Goal: Information Seeking & Learning: Learn about a topic

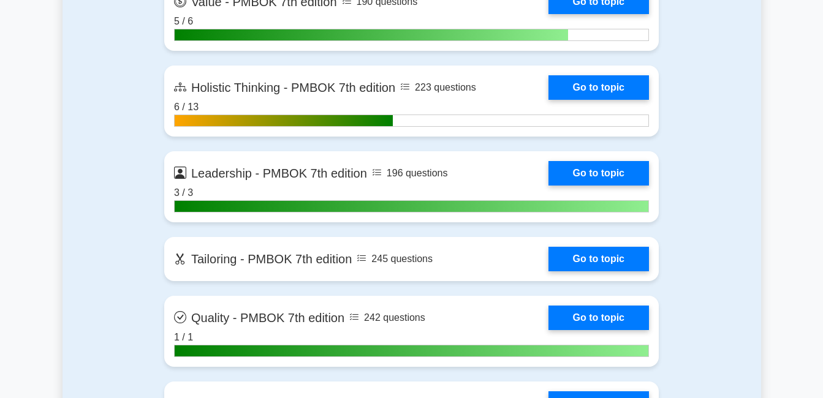
scroll to position [3676, 0]
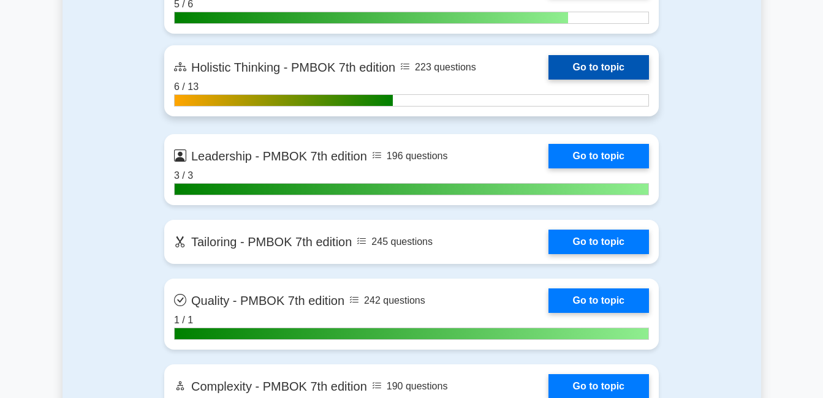
click at [618, 72] on link "Go to topic" at bounding box center [598, 67] width 100 height 25
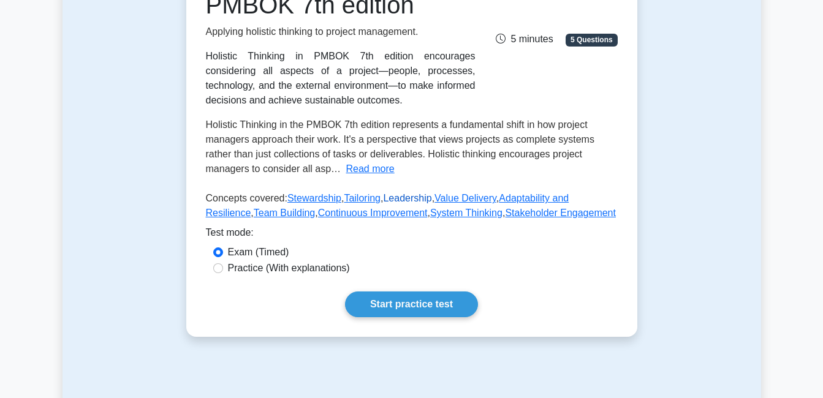
scroll to position [184, 0]
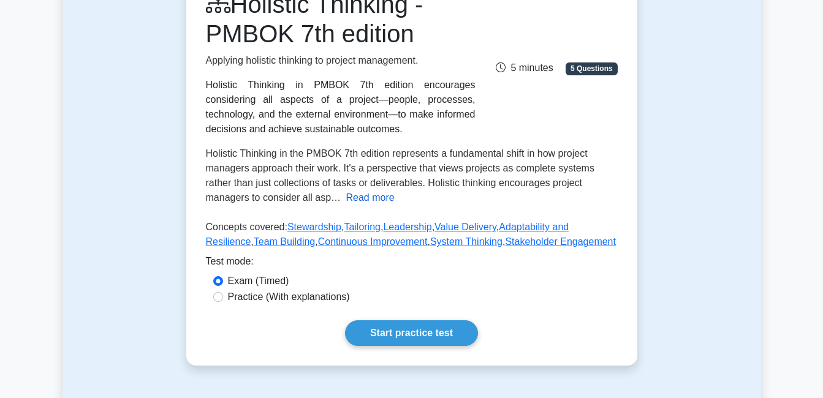
click at [375, 199] on button "Read more" at bounding box center [370, 198] width 48 height 15
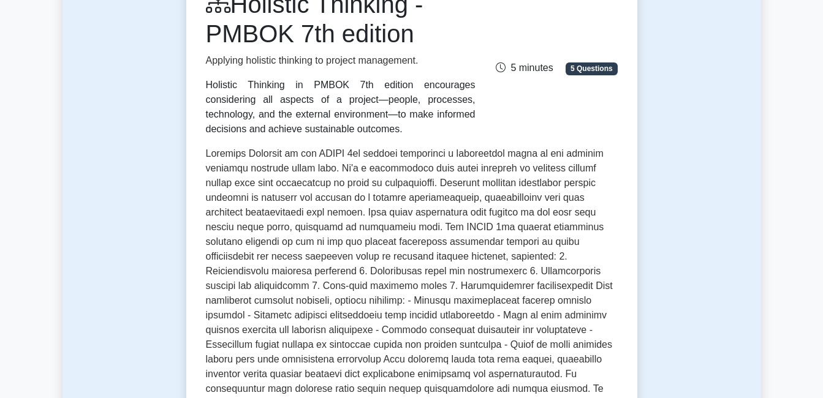
scroll to position [0, 0]
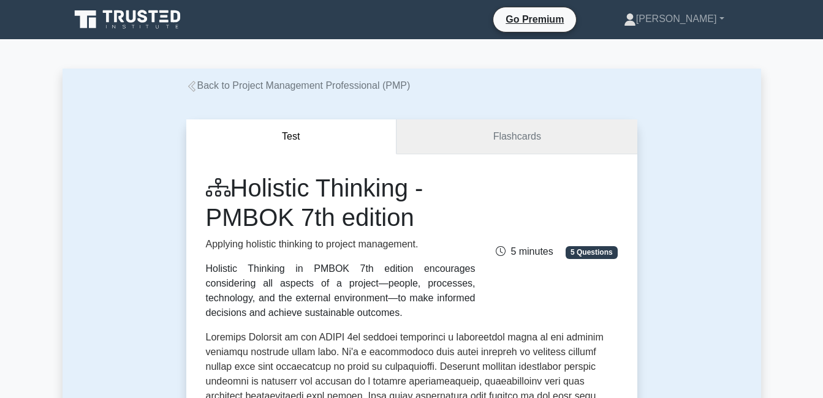
click at [527, 132] on link "Flashcards" at bounding box center [516, 136] width 240 height 35
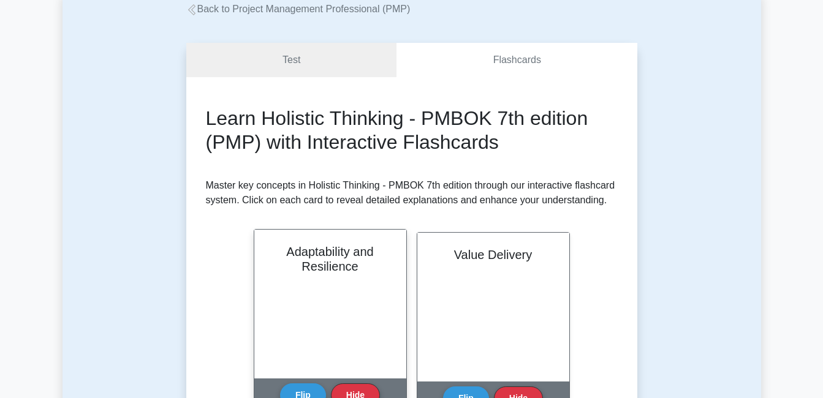
scroll to position [184, 0]
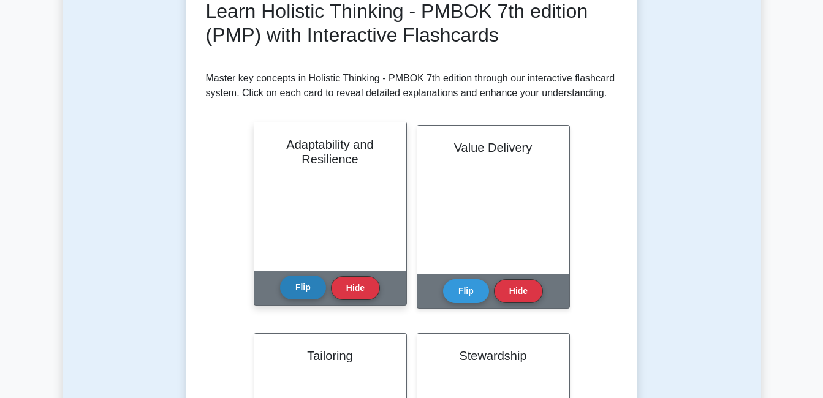
click at [297, 284] on button "Flip" at bounding box center [303, 288] width 46 height 24
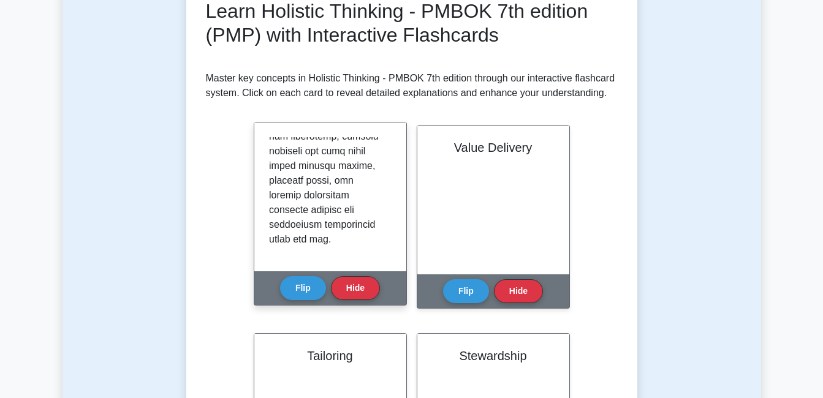
scroll to position [611, 0]
click at [296, 280] on button "Flip" at bounding box center [303, 288] width 46 height 24
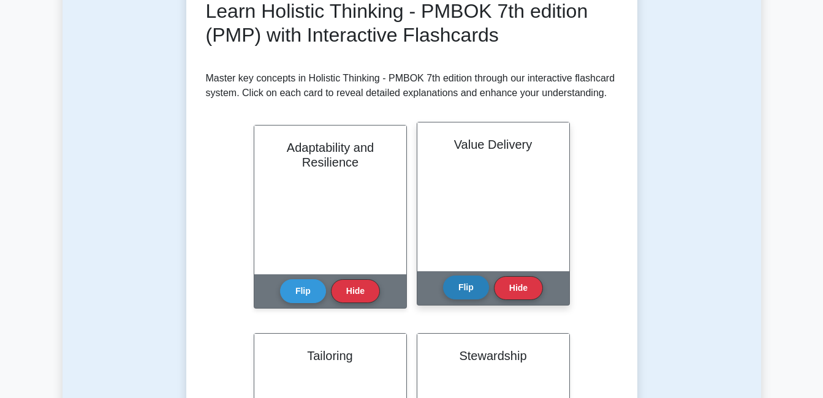
click at [474, 287] on button "Flip" at bounding box center [466, 288] width 46 height 24
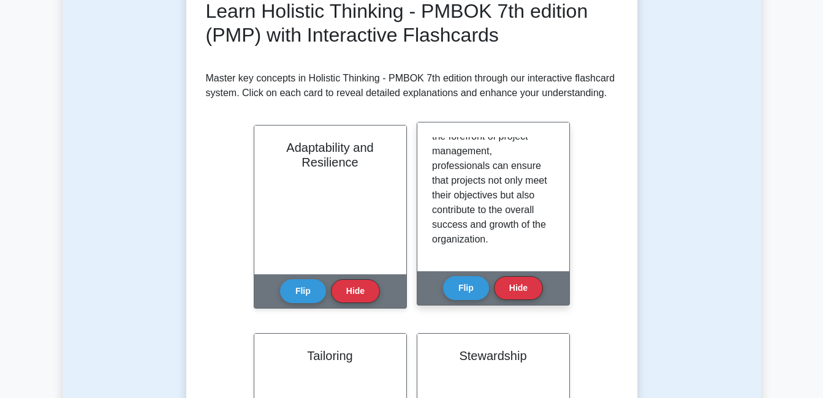
scroll to position [478, 0]
click at [464, 289] on button "Flip" at bounding box center [466, 288] width 46 height 24
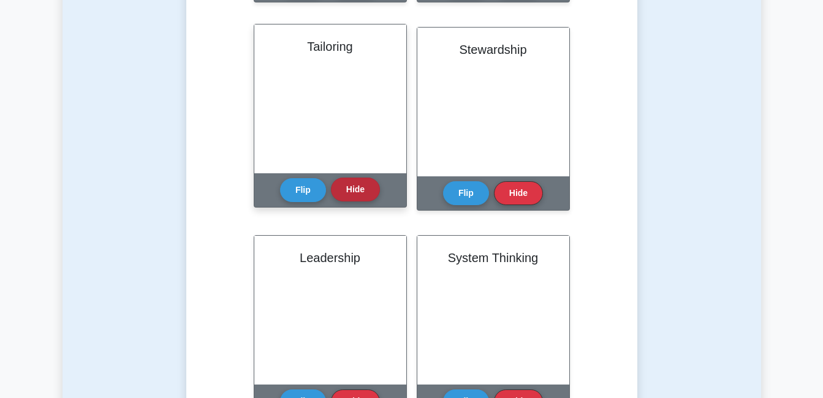
scroll to position [429, 0]
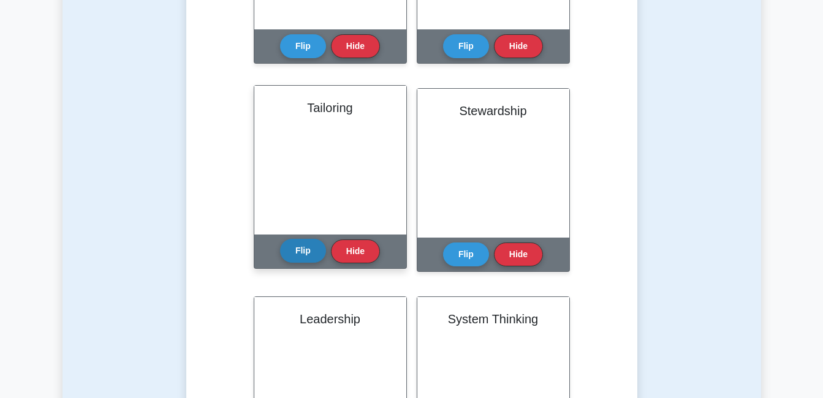
click at [300, 251] on button "Flip" at bounding box center [303, 251] width 46 height 24
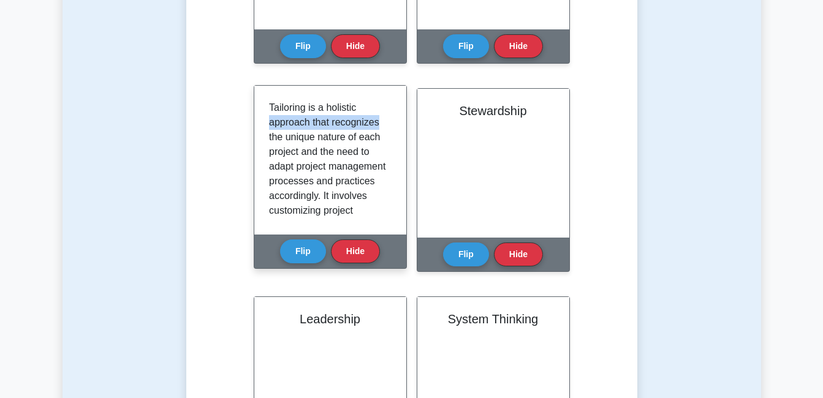
drag, startPoint x: 391, startPoint y: 114, endPoint x: 391, endPoint y: 121, distance: 6.7
click at [391, 121] on div "Tailoring is a holistic approach that recognizes the unique nature of each proj…" at bounding box center [330, 160] width 152 height 149
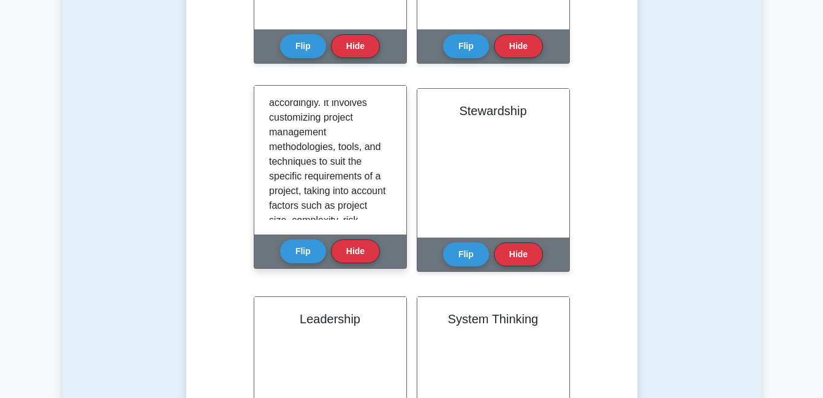
scroll to position [99, 0]
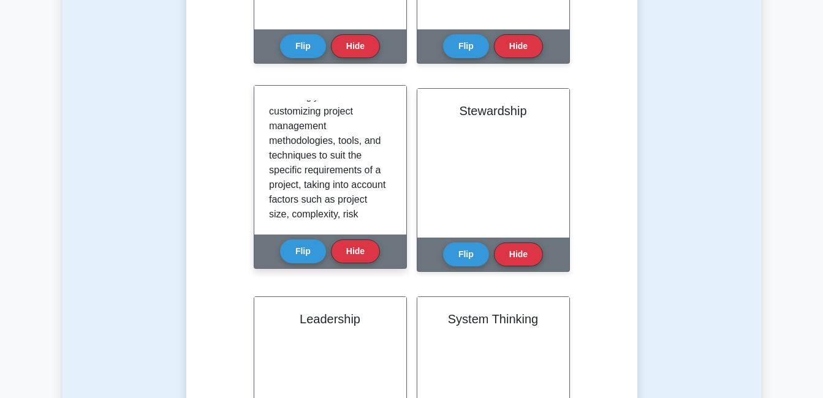
drag, startPoint x: 385, startPoint y: 134, endPoint x: 390, endPoint y: 143, distance: 9.9
click at [390, 143] on div "Tailoring is a holistic approach that recognizes the unique nature of each proj…" at bounding box center [330, 159] width 123 height 119
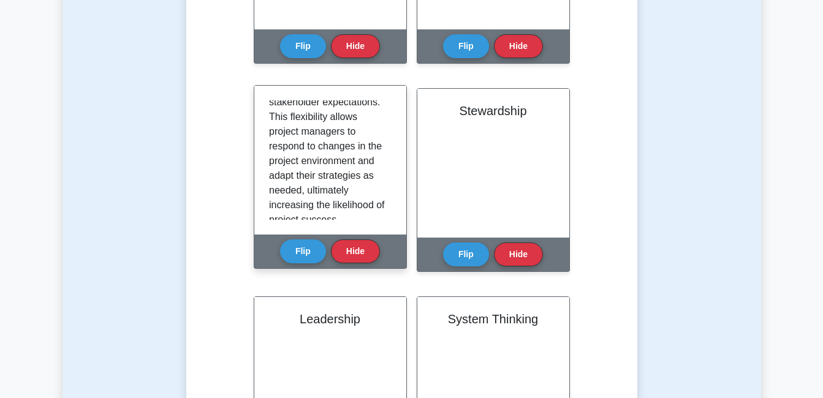
scroll to position [449, 0]
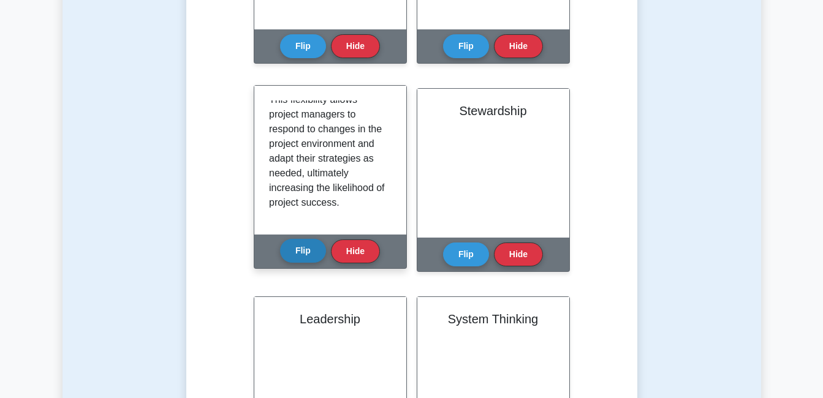
click at [295, 249] on button "Flip" at bounding box center [303, 251] width 46 height 24
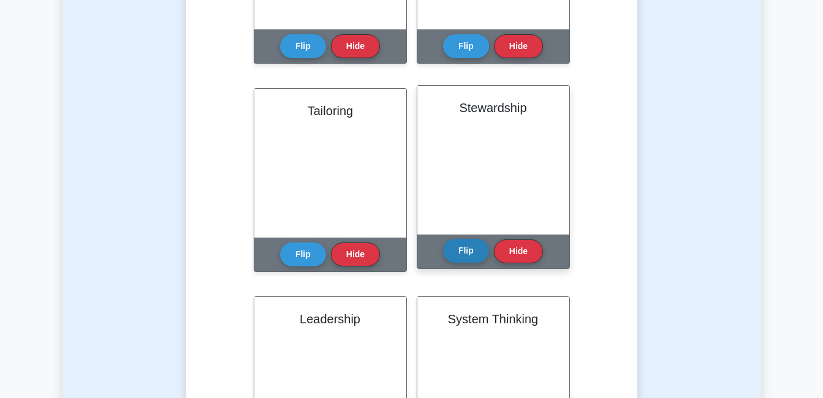
click at [457, 255] on button "Flip" at bounding box center [466, 251] width 46 height 24
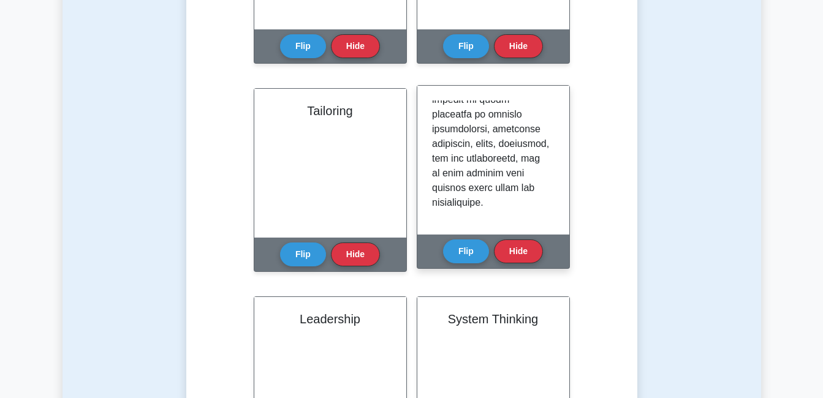
scroll to position [611, 0]
click at [456, 255] on button "Flip" at bounding box center [466, 251] width 46 height 24
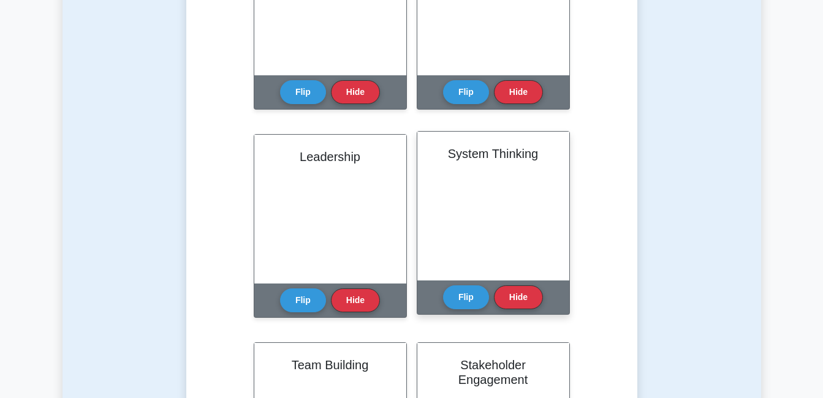
scroll to position [613, 0]
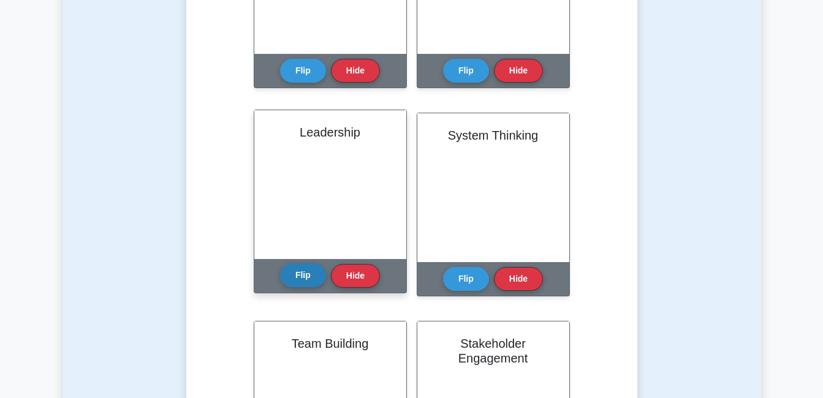
click at [303, 273] on button "Flip" at bounding box center [303, 275] width 46 height 24
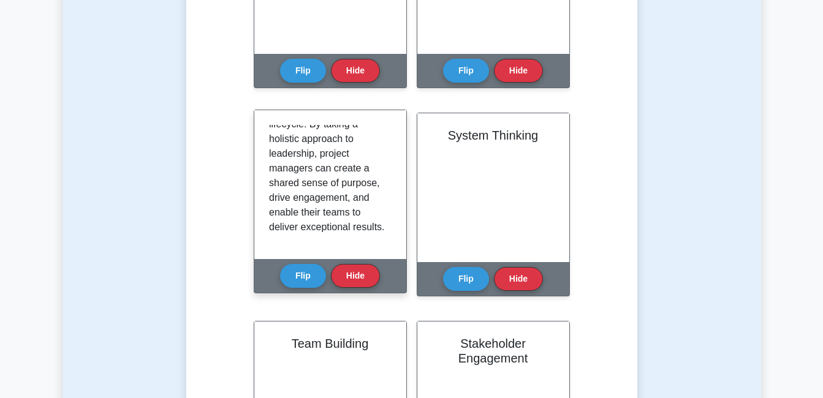
scroll to position [478, 0]
click at [297, 282] on button "Flip" at bounding box center [303, 275] width 46 height 24
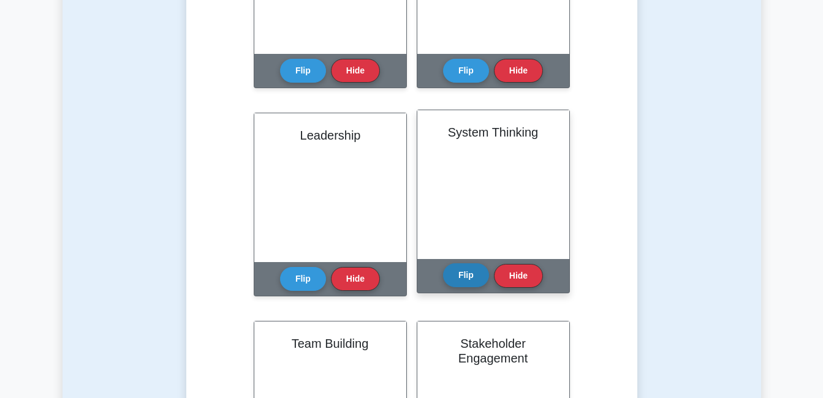
click at [456, 274] on button "Flip" at bounding box center [466, 275] width 46 height 24
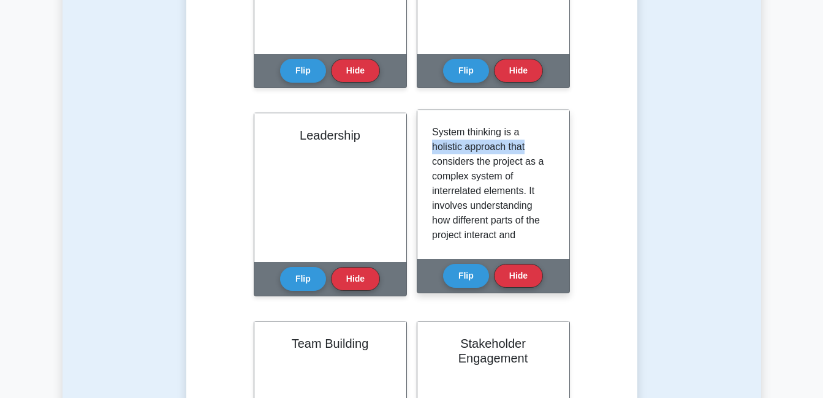
drag, startPoint x: 554, startPoint y: 135, endPoint x: 556, endPoint y: 149, distance: 14.1
click at [556, 149] on div "System thinking is a holistic approach that considers the project as a complex …" at bounding box center [493, 184] width 152 height 149
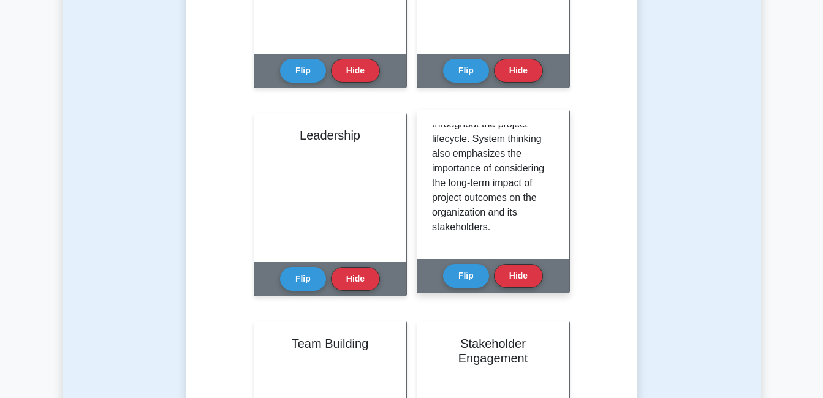
scroll to position [390, 0]
click at [464, 279] on button "Flip" at bounding box center [466, 275] width 46 height 24
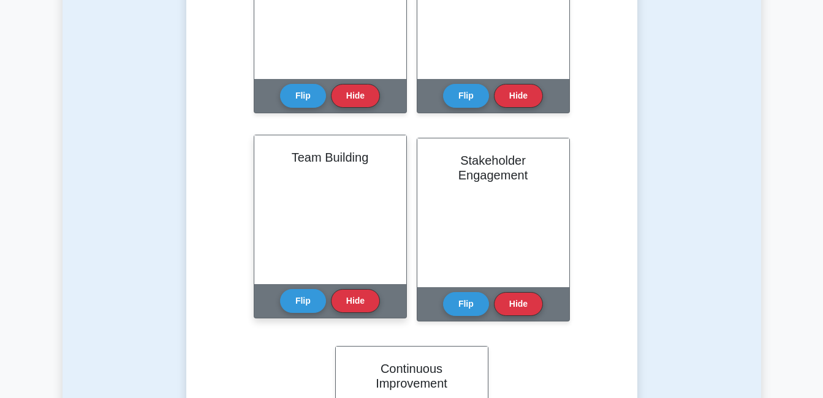
scroll to position [796, 0]
click at [305, 300] on button "Flip" at bounding box center [303, 300] width 46 height 24
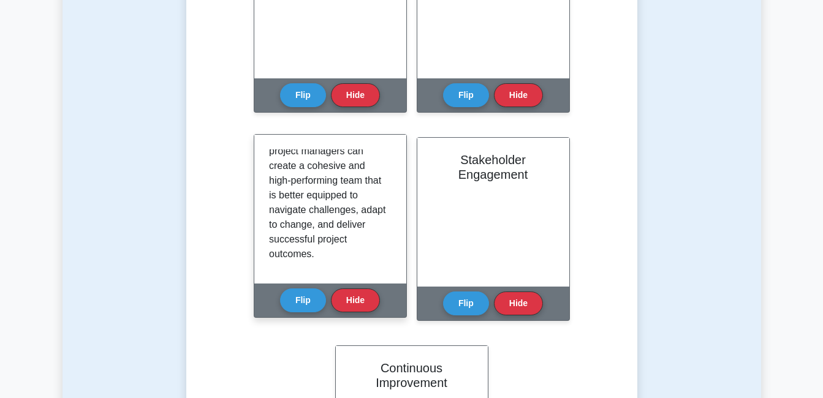
scroll to position [434, 0]
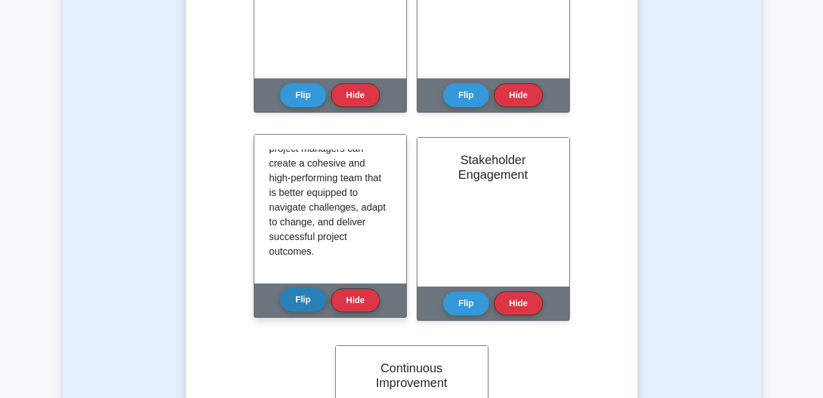
click at [292, 301] on button "Flip" at bounding box center [303, 300] width 46 height 24
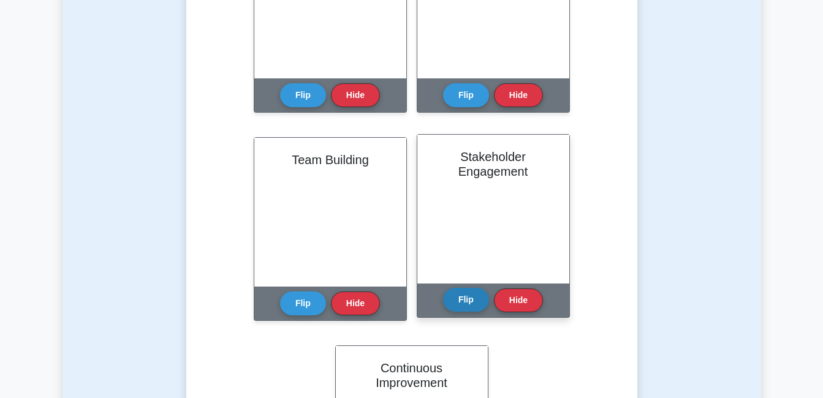
click at [468, 301] on button "Flip" at bounding box center [466, 300] width 46 height 24
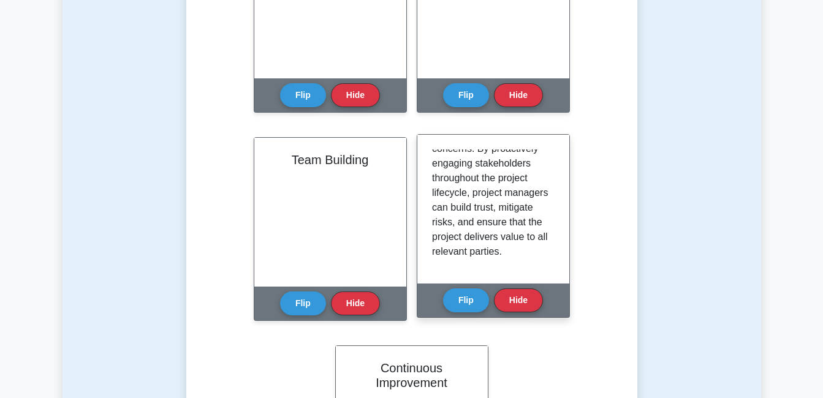
scroll to position [449, 0]
click at [466, 301] on button "Flip" at bounding box center [466, 300] width 46 height 24
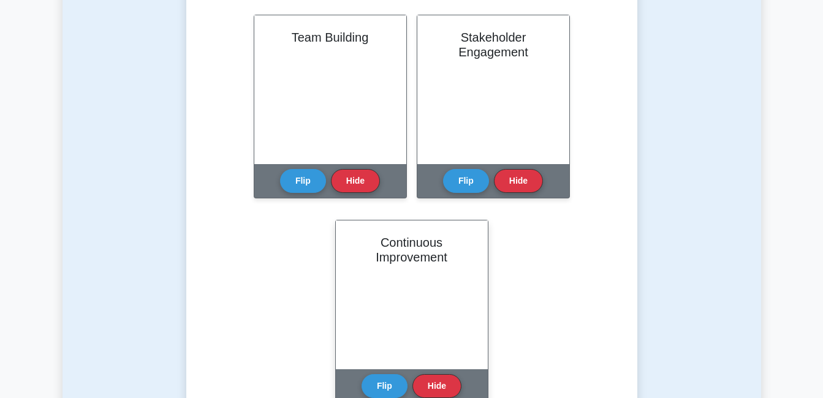
scroll to position [980, 0]
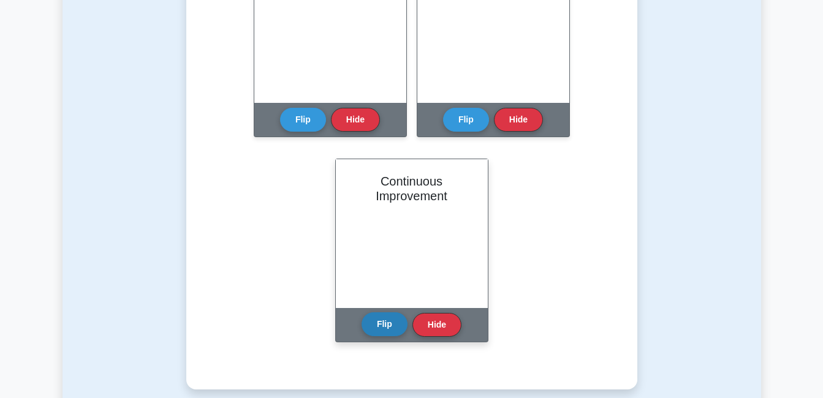
click at [386, 328] on button "Flip" at bounding box center [384, 324] width 46 height 24
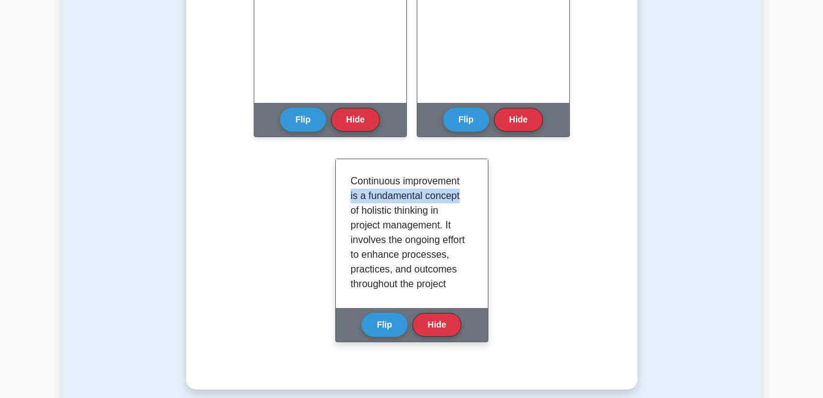
drag, startPoint x: 475, startPoint y: 183, endPoint x: 474, endPoint y: 197, distance: 13.5
click at [474, 197] on div "Continuous improvement is a fundamental concept of holistic thinking in project…" at bounding box center [412, 233] width 152 height 149
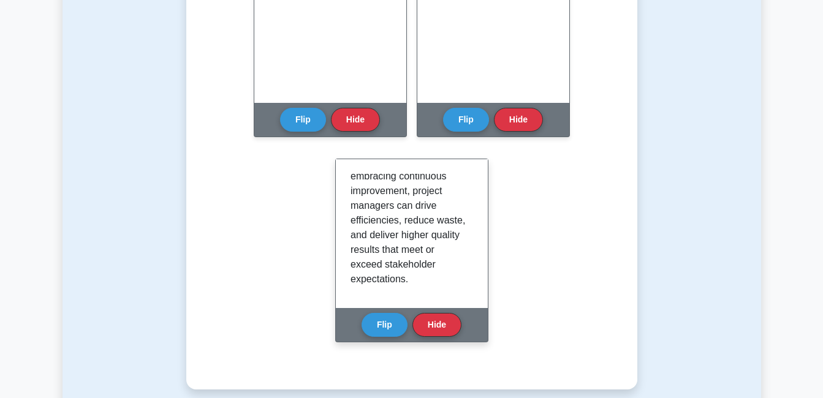
scroll to position [434, 0]
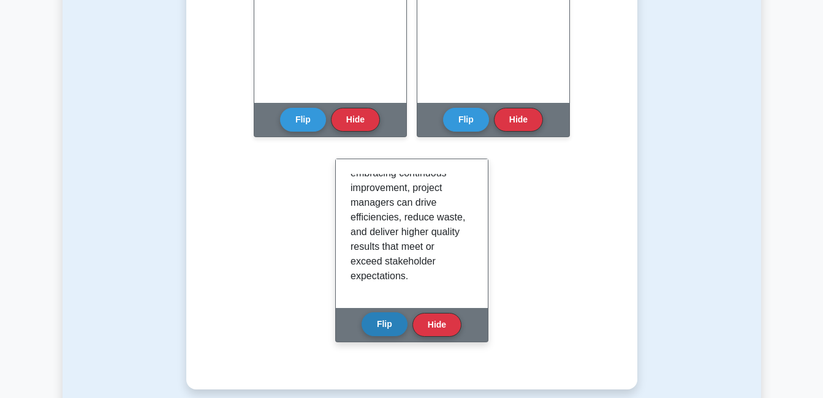
click at [389, 328] on button "Flip" at bounding box center [384, 324] width 46 height 24
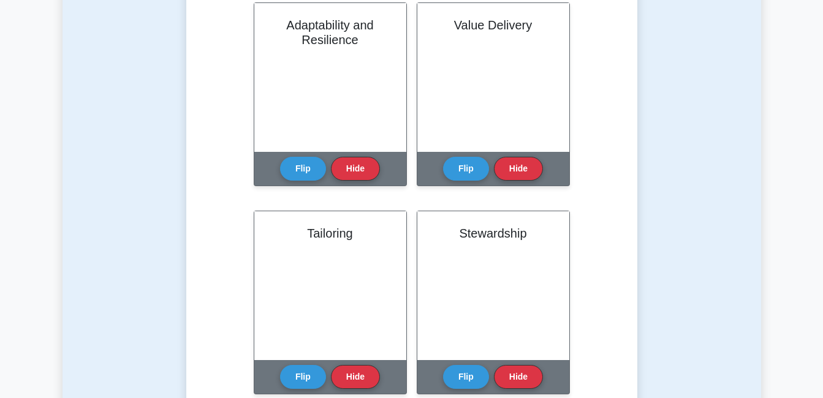
scroll to position [0, 0]
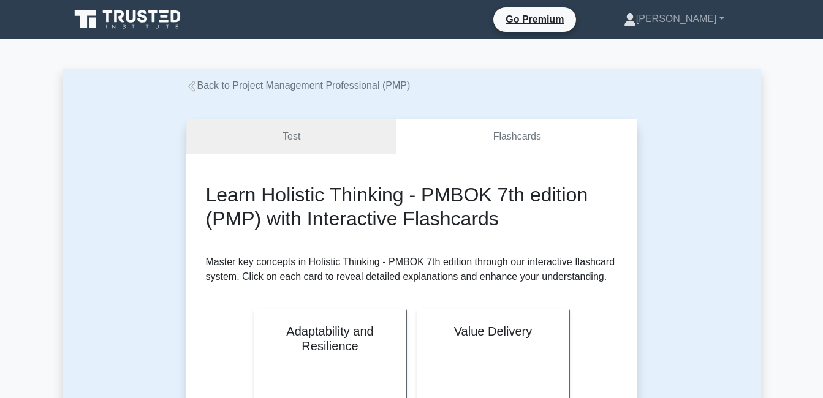
click at [288, 132] on link "Test" at bounding box center [291, 136] width 211 height 35
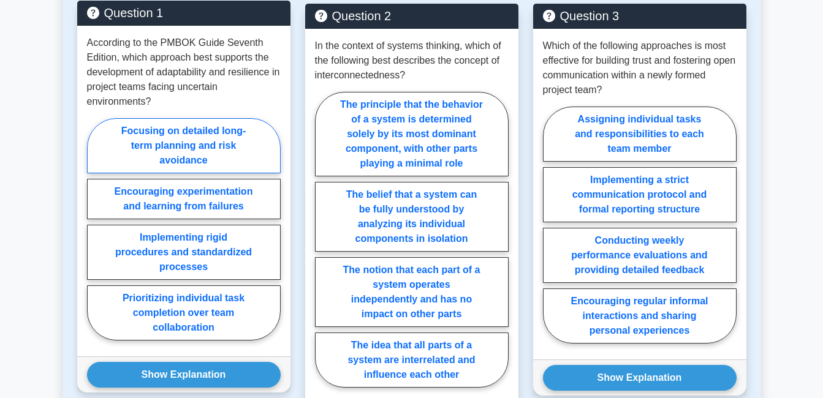
scroll to position [735, 0]
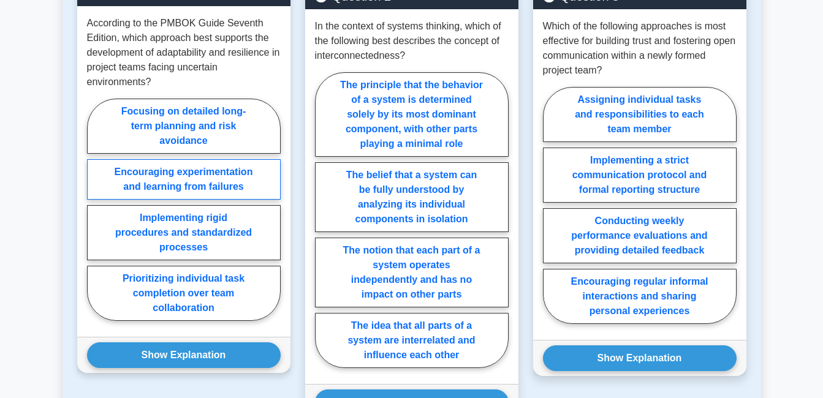
click at [100, 159] on label "Encouraging experimentation and learning from failures" at bounding box center [184, 179] width 194 height 40
click at [95, 210] on input "Encouraging experimentation and learning from failures" at bounding box center [91, 214] width 8 height 8
radio input "true"
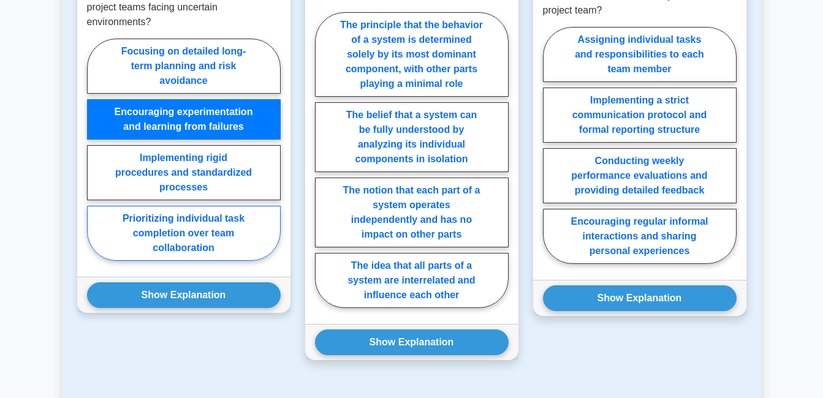
scroll to position [796, 0]
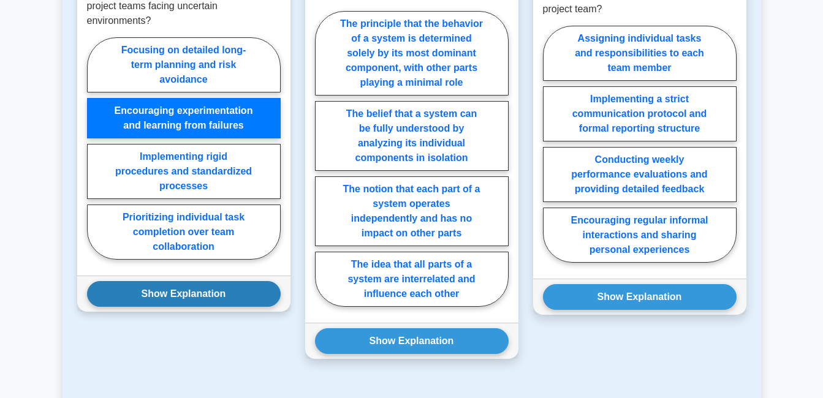
click at [177, 281] on button "Show Explanation" at bounding box center [184, 294] width 194 height 26
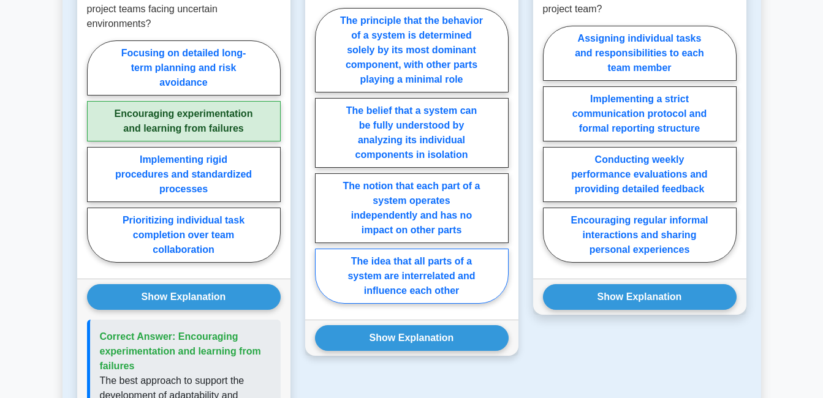
click at [477, 249] on label "The idea that all parts of a system are interrelated and influence each other" at bounding box center [412, 276] width 194 height 55
click at [323, 164] on input "The idea that all parts of a system are interrelated and influence each other" at bounding box center [319, 160] width 8 height 8
radio input "true"
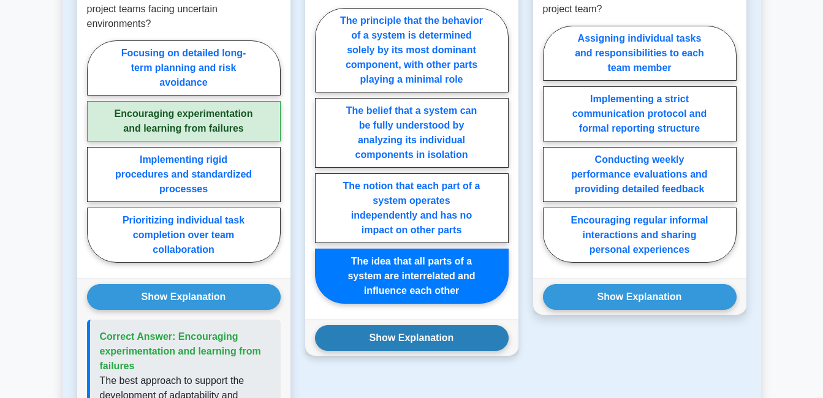
click at [373, 325] on button "Show Explanation" at bounding box center [412, 338] width 194 height 26
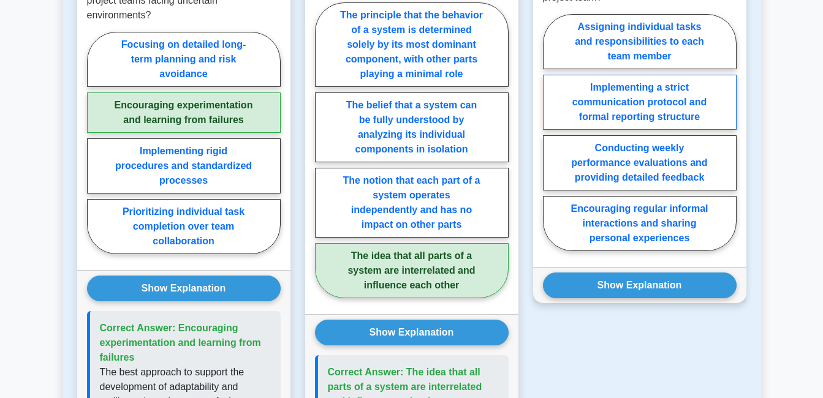
scroll to position [735, 0]
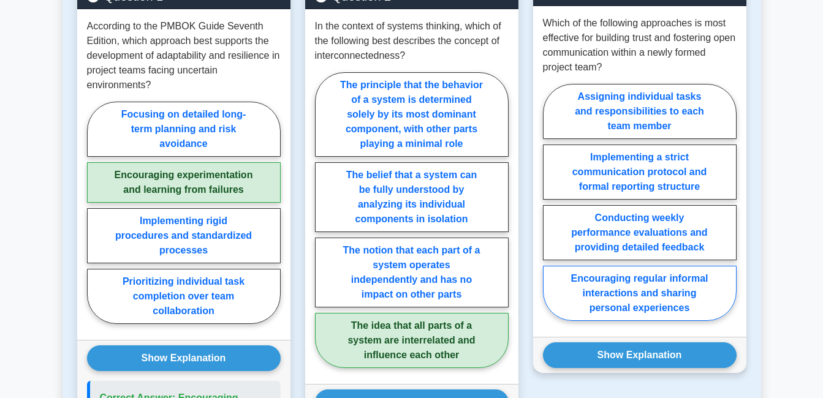
click at [646, 266] on label "Encouraging regular informal interactions and sharing personal experiences" at bounding box center [640, 293] width 194 height 55
click at [551, 210] on input "Encouraging regular informal interactions and sharing personal experiences" at bounding box center [547, 206] width 8 height 8
radio input "true"
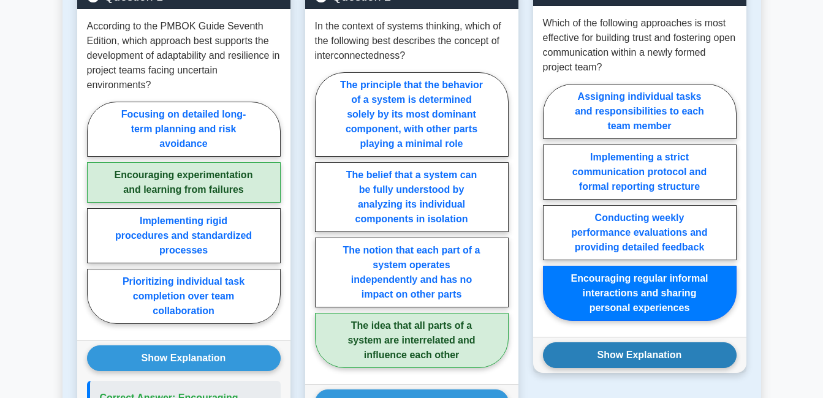
click at [621, 342] on button "Show Explanation" at bounding box center [640, 355] width 194 height 26
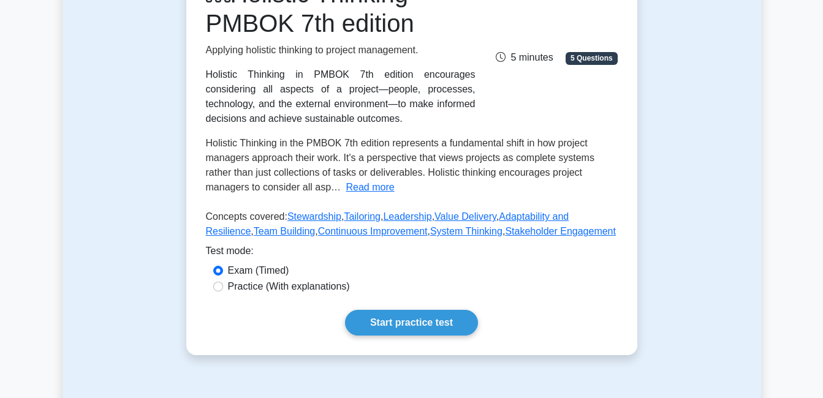
scroll to position [184, 0]
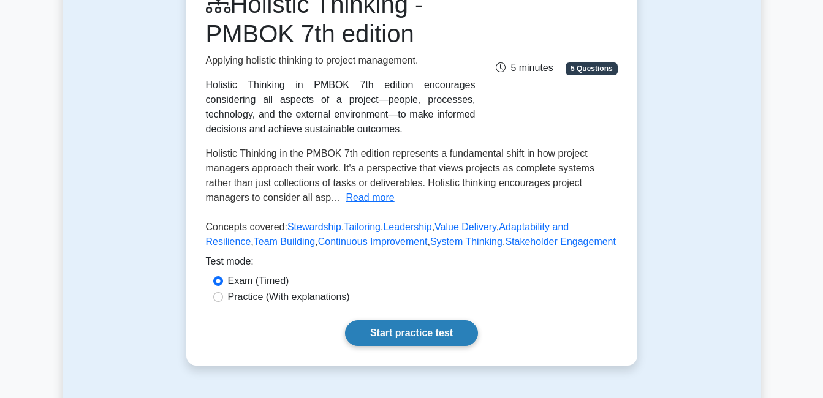
click at [410, 327] on link "Start practice test" at bounding box center [411, 333] width 133 height 26
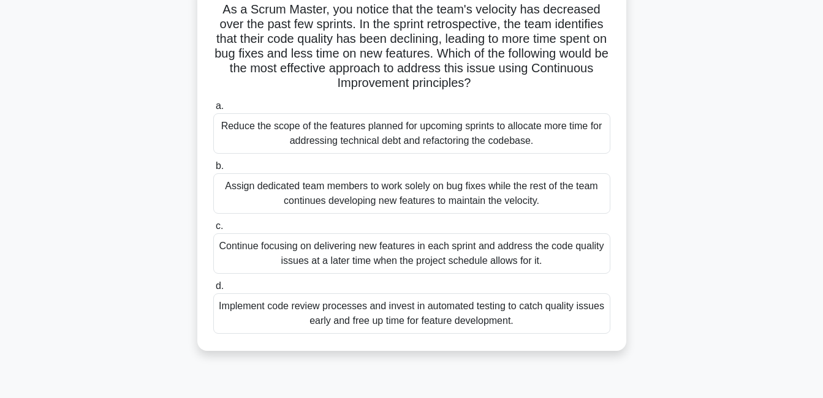
scroll to position [123, 0]
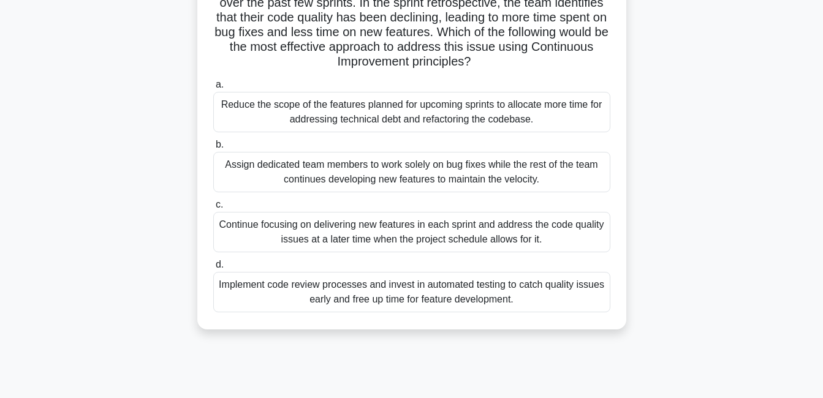
click at [282, 303] on div "Implement code review processes and invest in automated testing to catch qualit…" at bounding box center [411, 292] width 397 height 40
click at [213, 269] on input "d. Implement code review processes and invest in automated testing to catch qua…" at bounding box center [213, 265] width 0 height 8
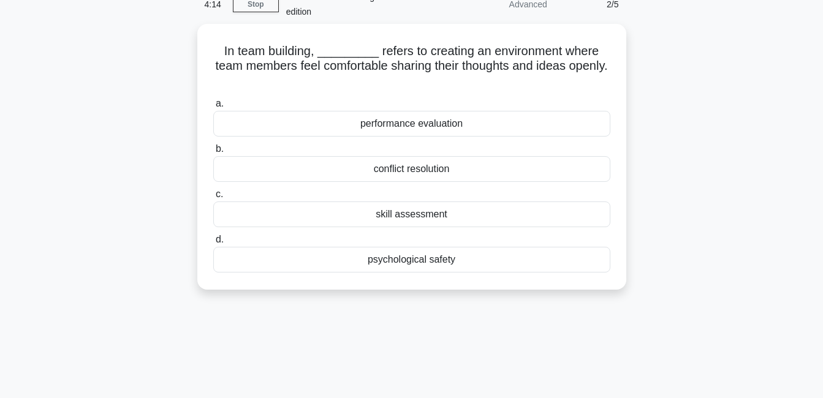
scroll to position [0, 0]
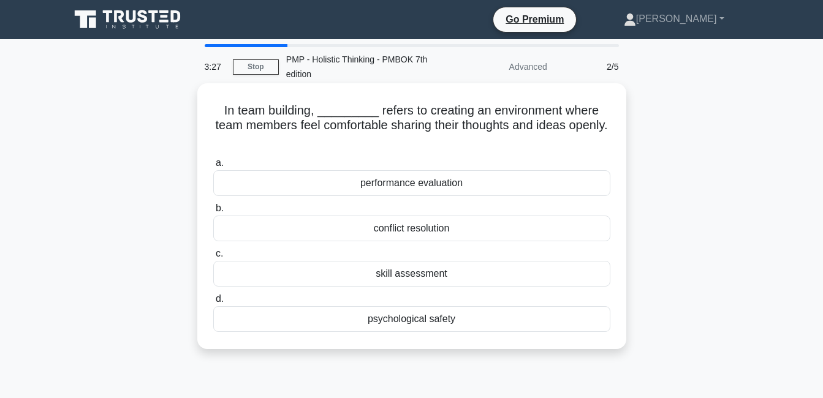
click at [402, 234] on div "conflict resolution" at bounding box center [411, 229] width 397 height 26
click at [213, 213] on input "b. conflict resolution" at bounding box center [213, 209] width 0 height 8
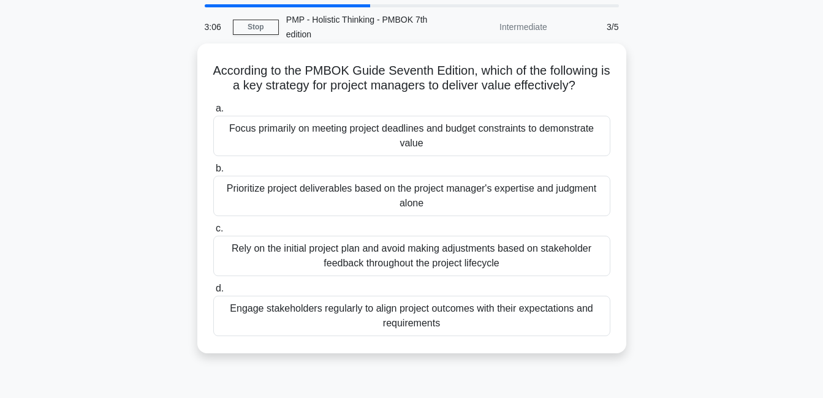
scroll to position [61, 0]
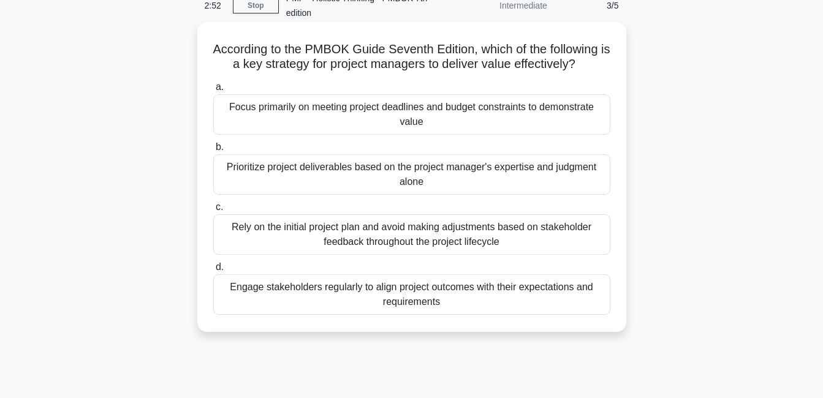
click at [293, 303] on div "Engage stakeholders regularly to align project outcomes with their expectations…" at bounding box center [411, 294] width 397 height 40
click at [213, 271] on input "d. Engage stakeholders regularly to align project outcomes with their expectati…" at bounding box center [213, 267] width 0 height 8
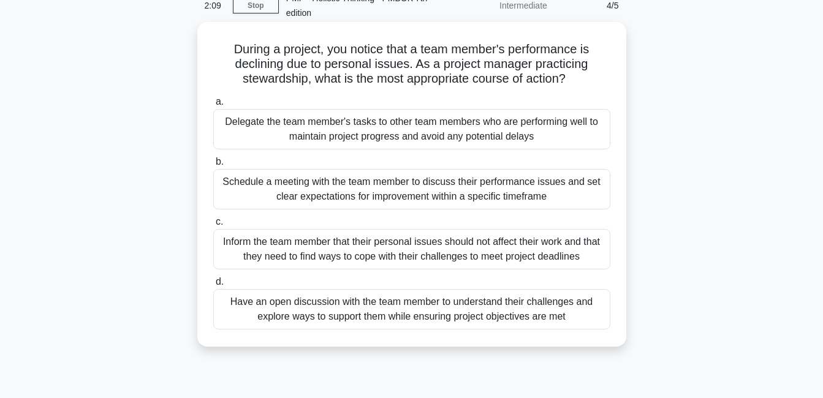
click at [316, 193] on div "Schedule a meeting with the team member to discuss their performance issues and…" at bounding box center [411, 189] width 397 height 40
click at [213, 166] on input "b. Schedule a meeting with the team member to discuss their performance issues …" at bounding box center [213, 162] width 0 height 8
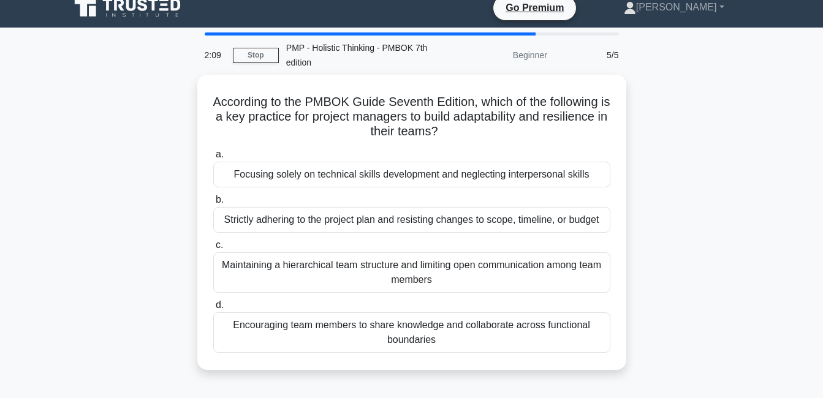
scroll to position [0, 0]
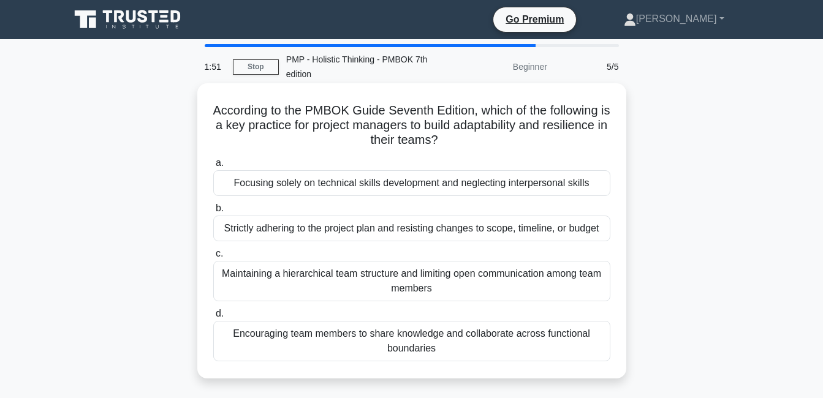
click at [285, 349] on div "Encouraging team members to share knowledge and collaborate across functional b…" at bounding box center [411, 341] width 397 height 40
click at [213, 318] on input "d. Encouraging team members to share knowledge and collaborate across functiona…" at bounding box center [213, 314] width 0 height 8
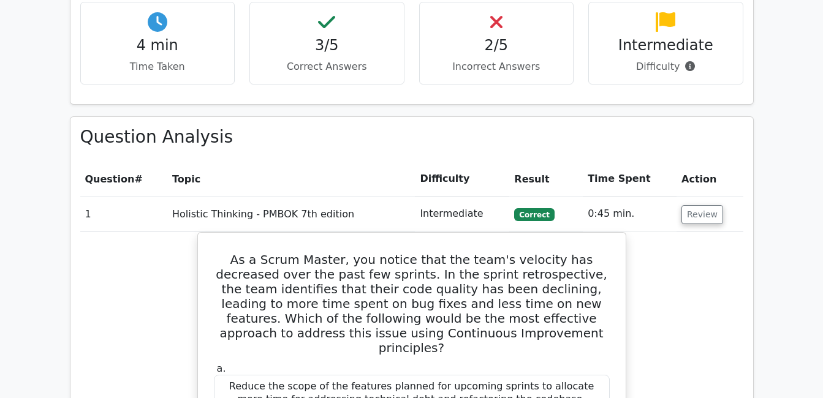
scroll to position [796, 0]
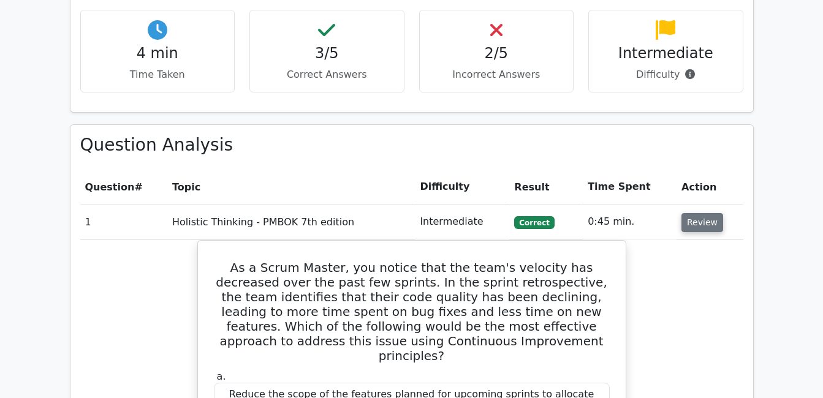
click at [706, 213] on button "Review" at bounding box center [702, 222] width 42 height 19
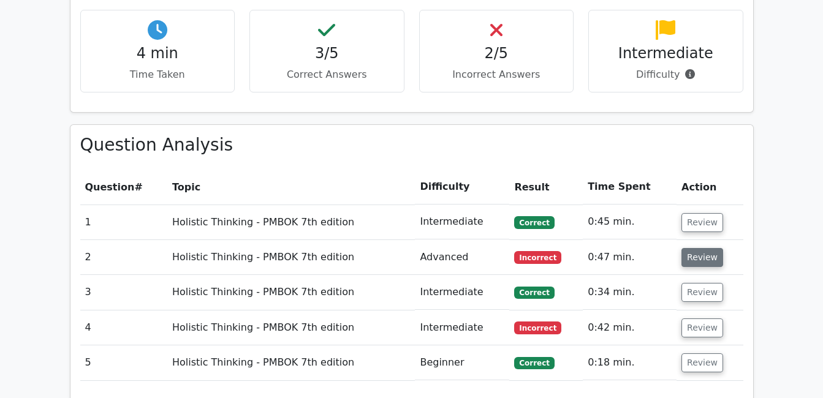
click at [699, 248] on button "Review" at bounding box center [702, 257] width 42 height 19
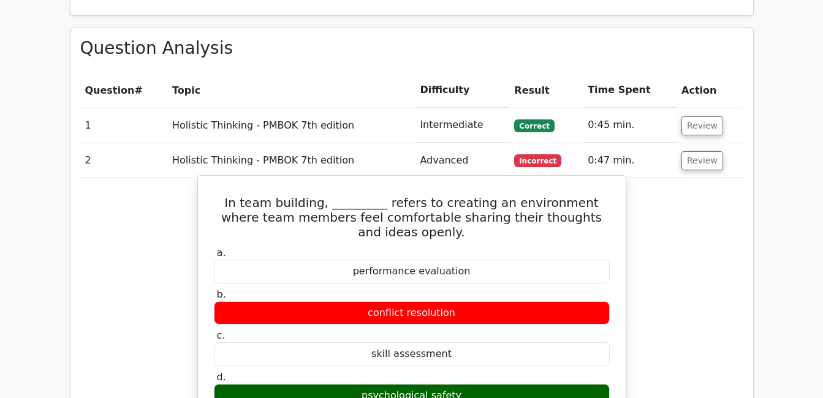
scroll to position [858, 0]
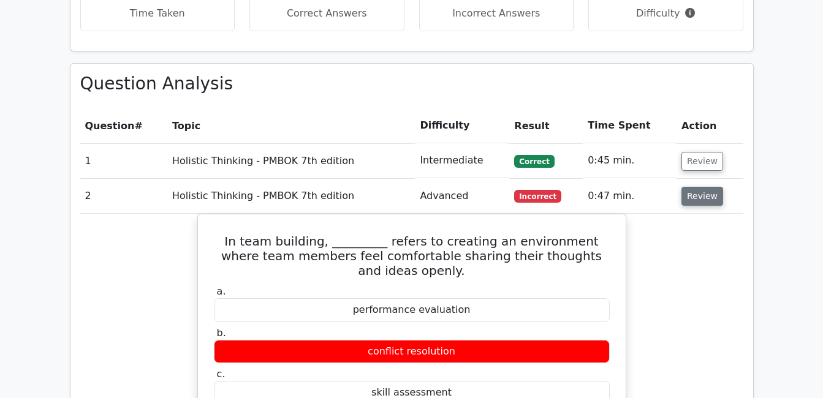
click at [701, 187] on button "Review" at bounding box center [702, 196] width 42 height 19
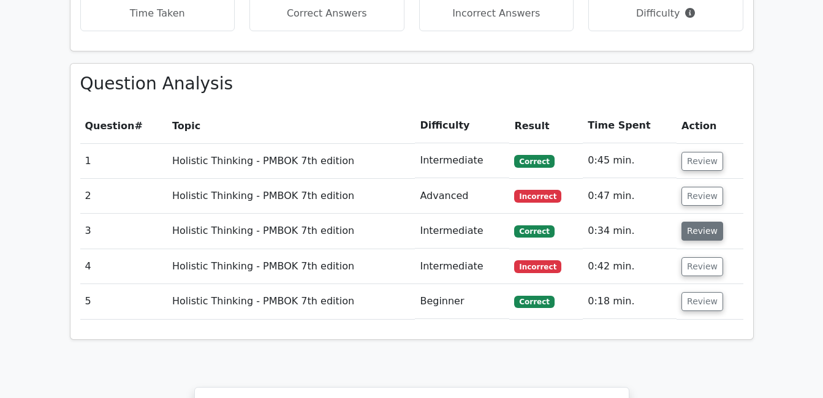
click at [713, 222] on button "Review" at bounding box center [702, 231] width 42 height 19
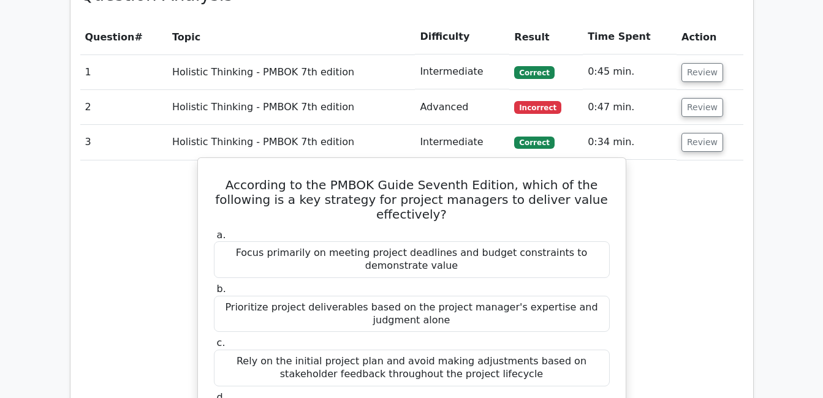
scroll to position [919, 0]
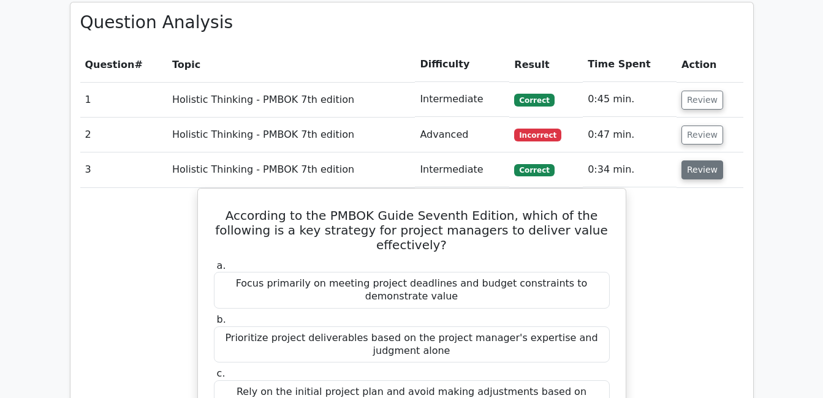
click at [698, 161] on button "Review" at bounding box center [702, 170] width 42 height 19
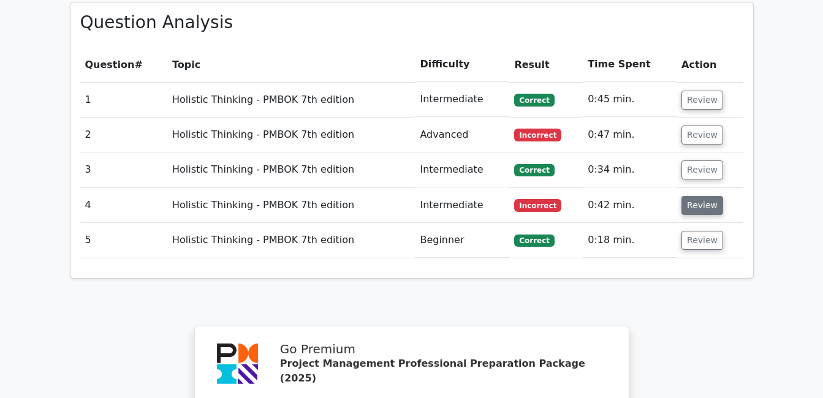
click at [705, 196] on button "Review" at bounding box center [702, 205] width 42 height 19
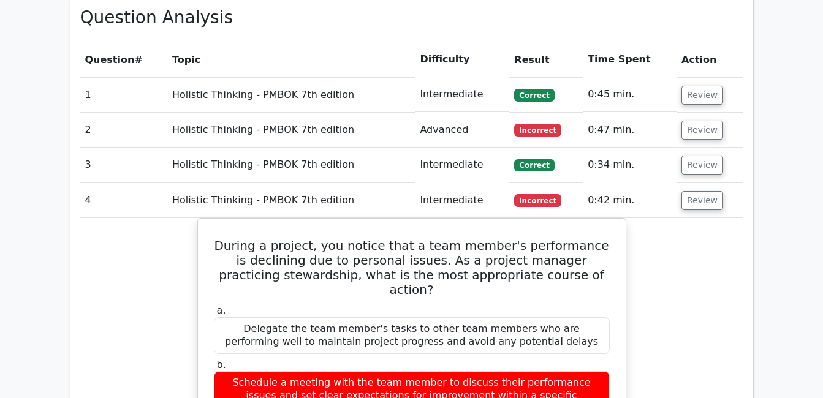
scroll to position [858, 0]
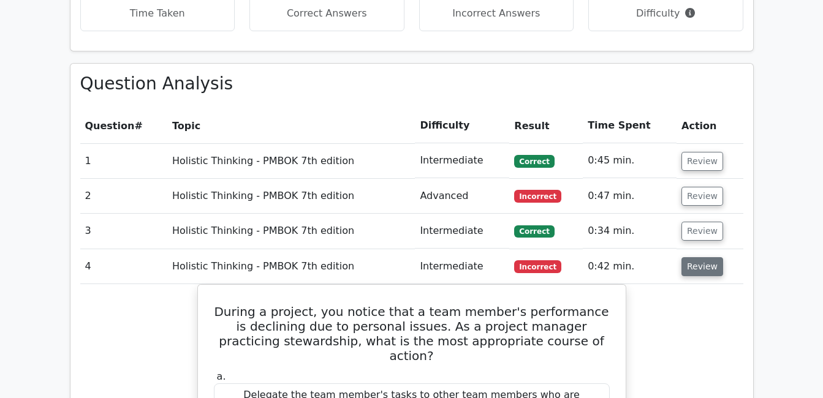
click at [700, 257] on button "Review" at bounding box center [702, 266] width 42 height 19
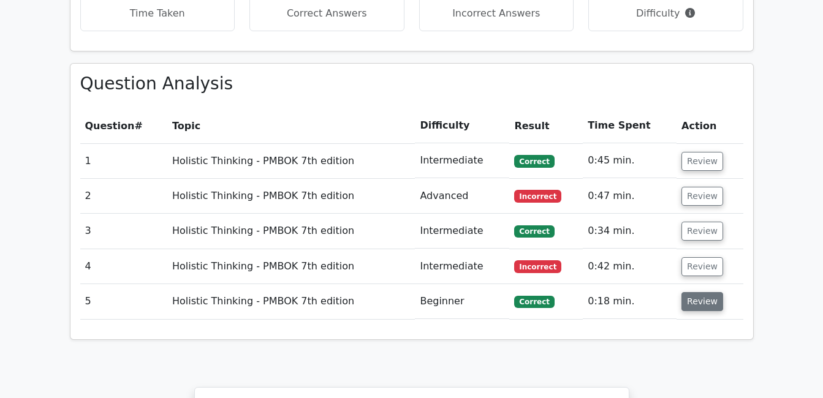
click at [704, 292] on button "Review" at bounding box center [702, 301] width 42 height 19
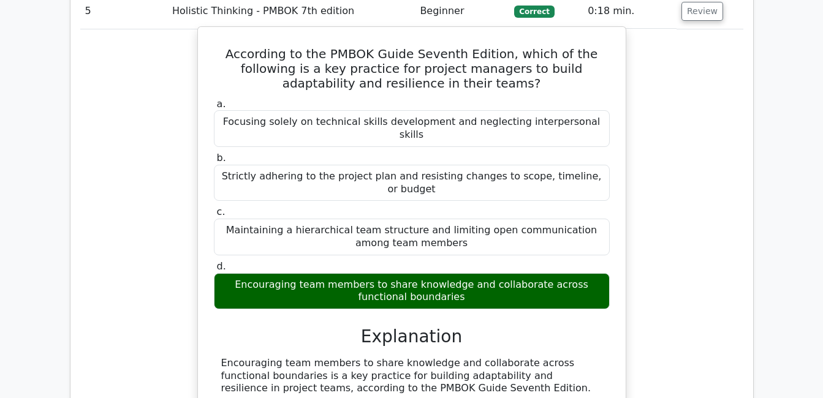
scroll to position [919, 0]
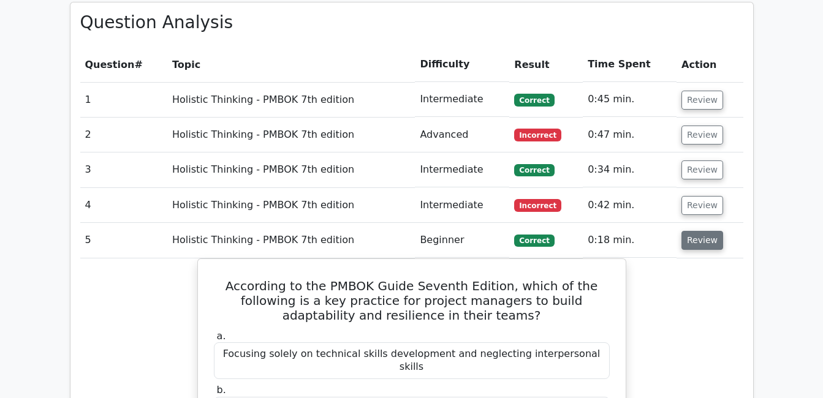
click at [700, 231] on button "Review" at bounding box center [702, 240] width 42 height 19
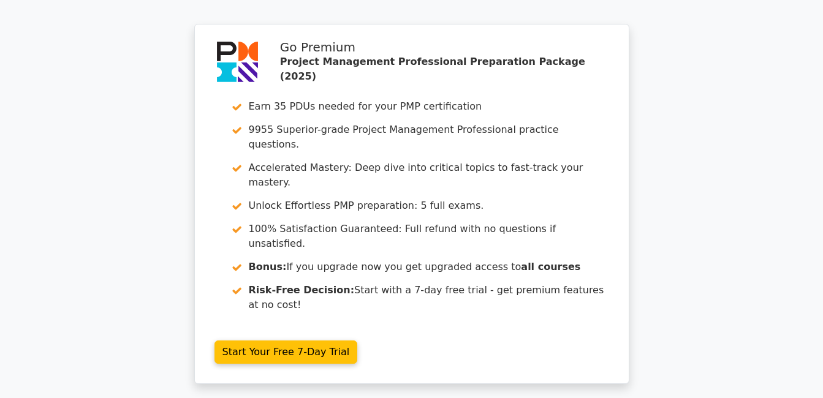
scroll to position [1287, 0]
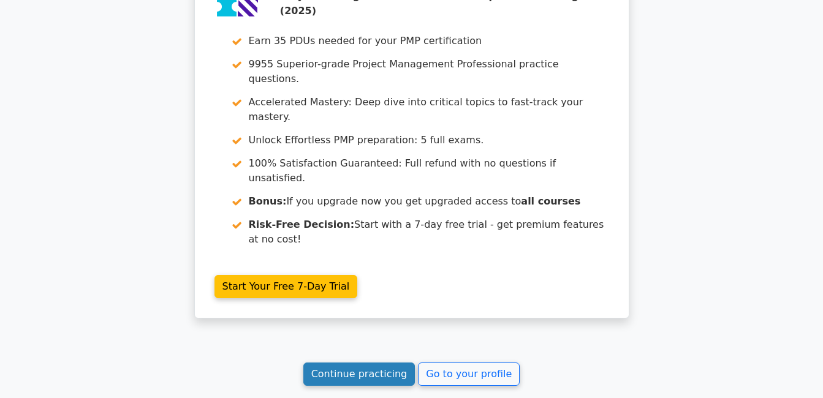
click at [351, 363] on link "Continue practicing" at bounding box center [359, 374] width 112 height 23
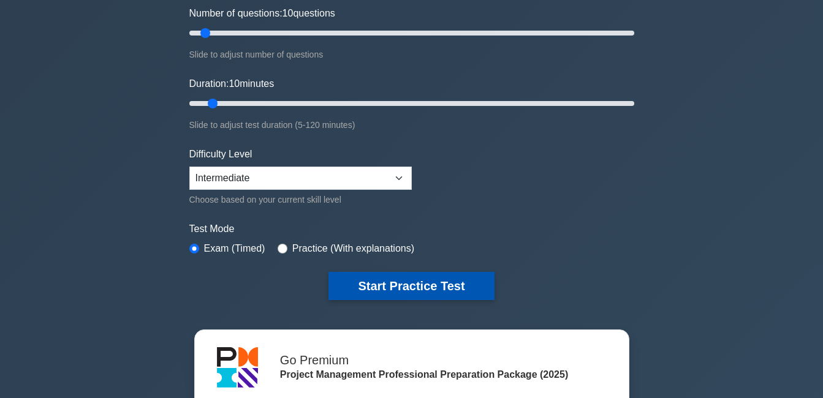
scroll to position [184, 0]
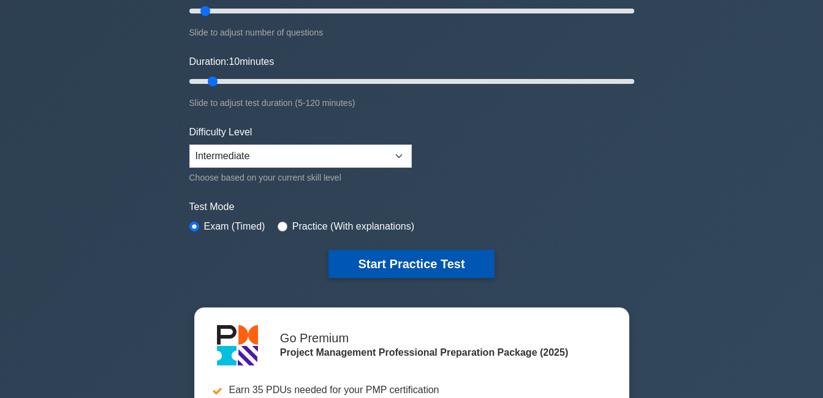
click at [413, 266] on button "Start Practice Test" at bounding box center [410, 264] width 165 height 28
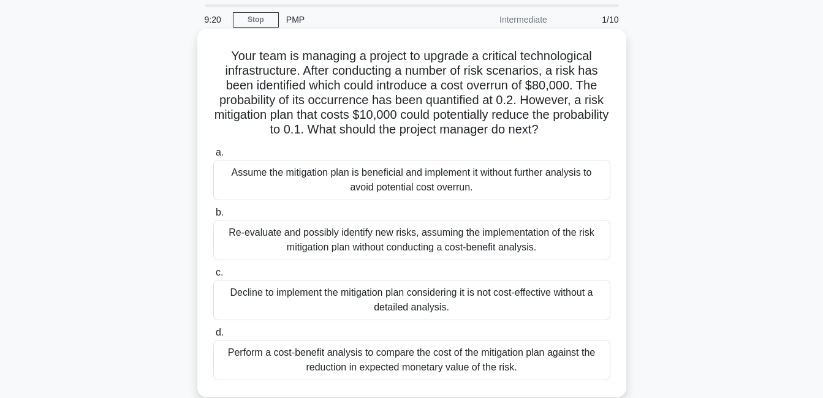
scroll to position [61, 0]
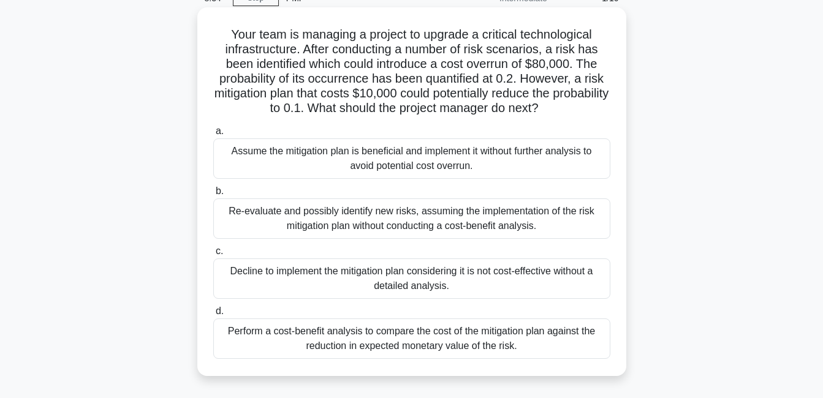
click at [535, 350] on div "Perform a cost-benefit analysis to compare the cost of the mitigation plan agai…" at bounding box center [411, 339] width 397 height 40
click at [213, 316] on input "d. Perform a cost-benefit analysis to compare the cost of the mitigation plan a…" at bounding box center [213, 312] width 0 height 8
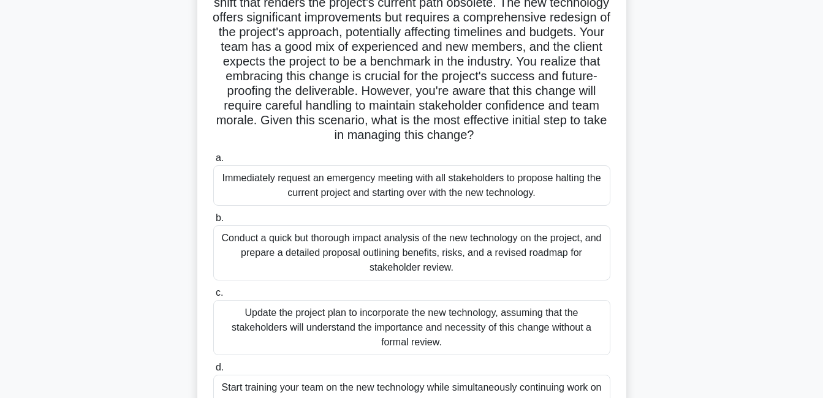
scroll to position [184, 0]
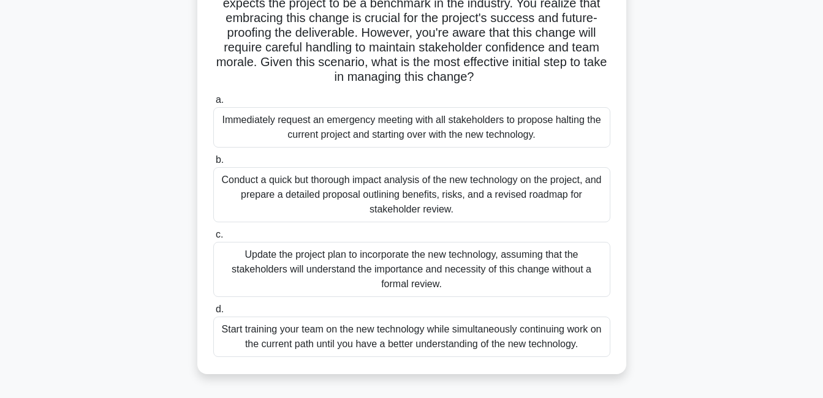
click at [280, 206] on div "Conduct a quick but thorough impact analysis of the new technology on the proje…" at bounding box center [411, 194] width 397 height 55
click at [213, 164] on input "b. Conduct a quick but thorough impact analysis of the new technology on the pr…" at bounding box center [213, 160] width 0 height 8
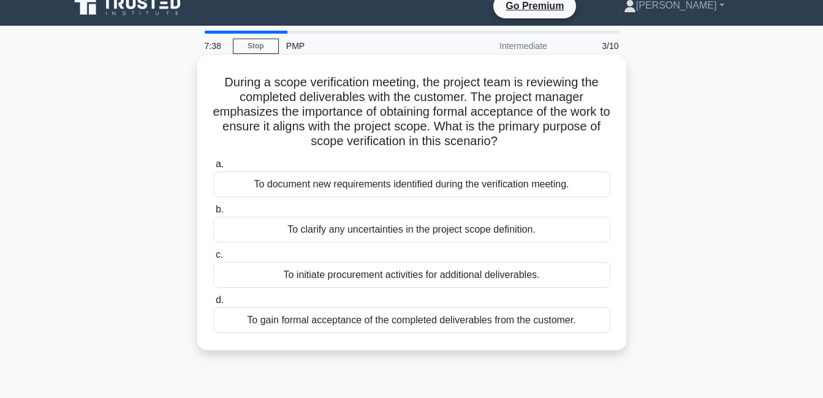
scroll to position [0, 0]
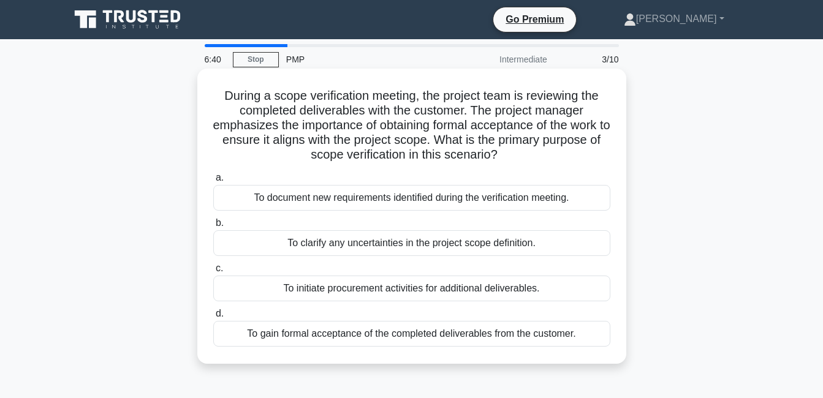
click at [296, 339] on div "To gain formal acceptance of the completed deliverables from the customer." at bounding box center [411, 334] width 397 height 26
click at [213, 318] on input "d. To gain formal acceptance of the completed deliverables from the customer." at bounding box center [213, 314] width 0 height 8
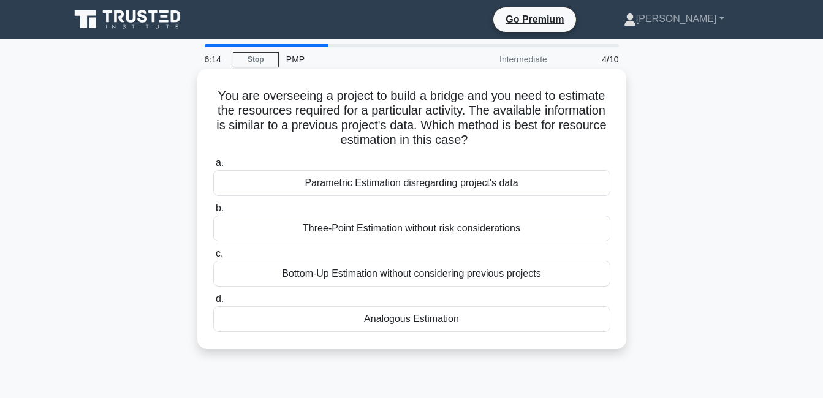
click at [344, 316] on div "Analogous Estimation" at bounding box center [411, 319] width 397 height 26
click at [213, 303] on input "d. Analogous Estimation" at bounding box center [213, 299] width 0 height 8
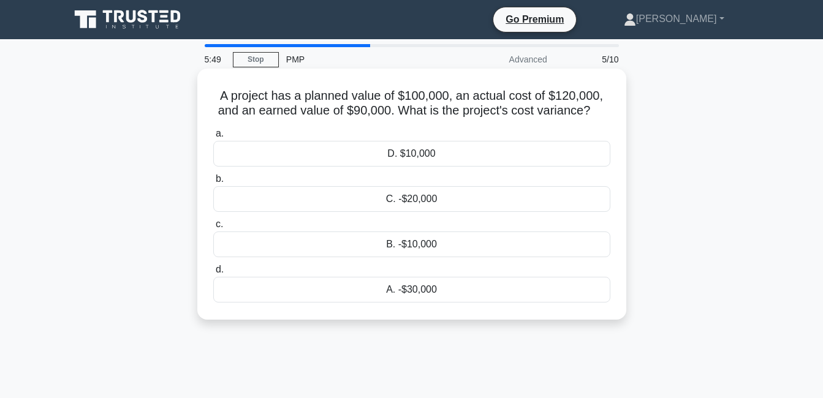
click at [423, 290] on div "A. -$30,000" at bounding box center [411, 290] width 397 height 26
click at [213, 274] on input "d. A. -$30,000" at bounding box center [213, 270] width 0 height 8
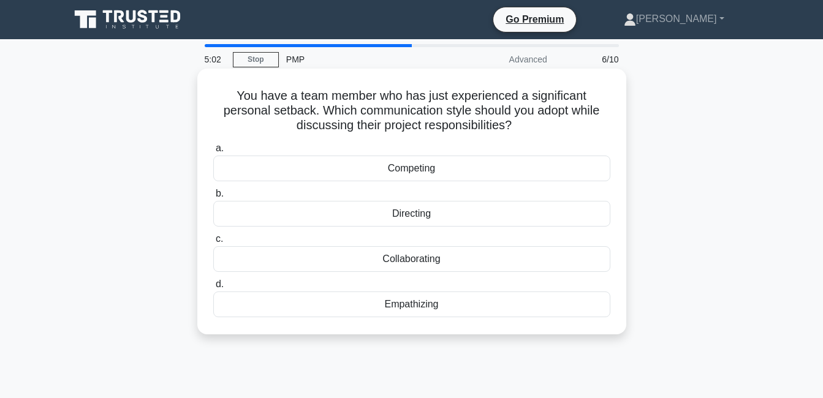
click at [404, 306] on div "Empathizing" at bounding box center [411, 305] width 397 height 26
click at [213, 289] on input "d. Empathizing" at bounding box center [213, 285] width 0 height 8
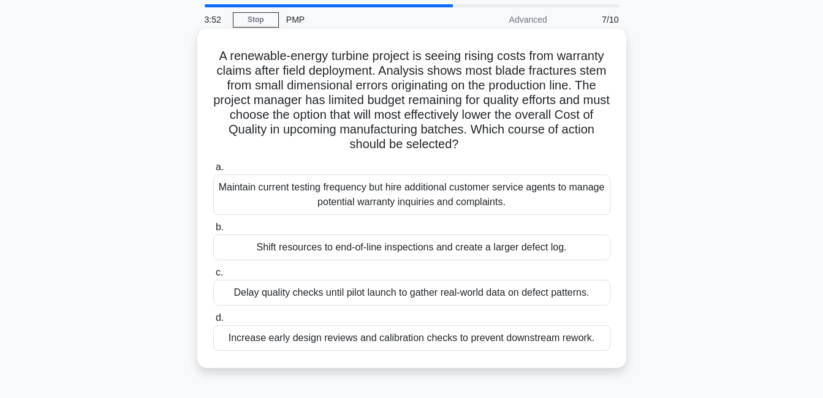
scroll to position [61, 0]
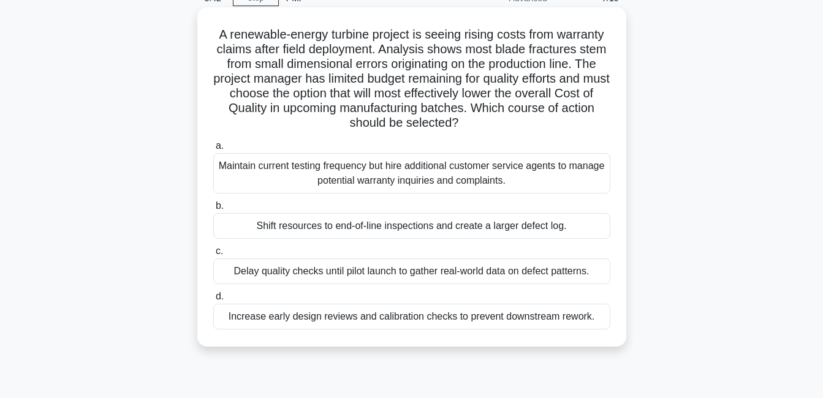
click at [505, 320] on div "Increase early design reviews and calibration checks to prevent downstream rewo…" at bounding box center [411, 317] width 397 height 26
click at [213, 301] on input "d. Increase early design reviews and calibration checks to prevent downstream r…" at bounding box center [213, 297] width 0 height 8
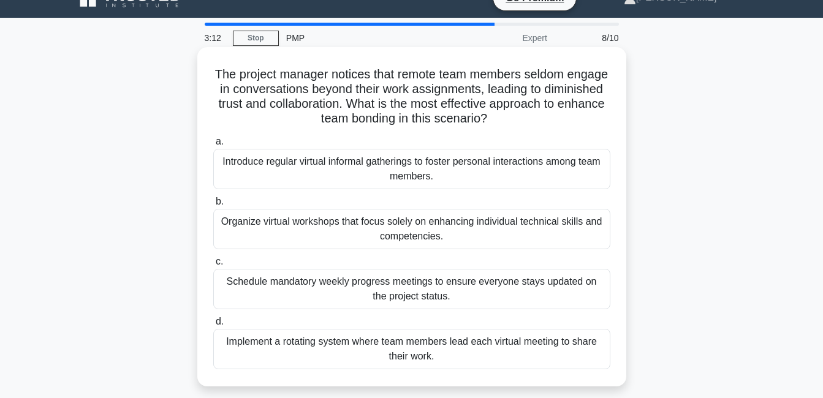
scroll to position [0, 0]
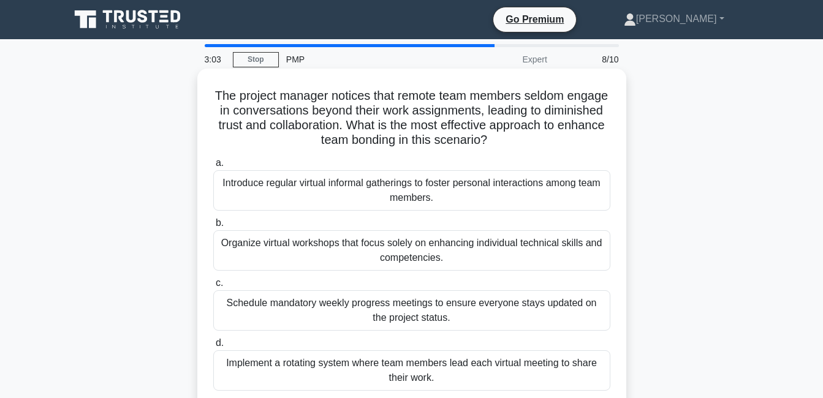
click at [366, 200] on div "Introduce regular virtual informal gatherings to foster personal interactions a…" at bounding box center [411, 190] width 397 height 40
click at [213, 167] on input "a. Introduce regular virtual informal gatherings to foster personal interaction…" at bounding box center [213, 163] width 0 height 8
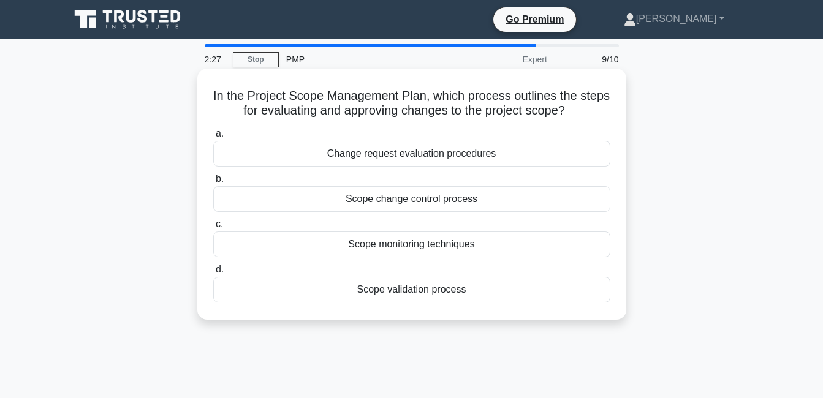
click at [396, 163] on div "Change request evaluation procedures" at bounding box center [411, 154] width 397 height 26
click at [213, 138] on input "a. Change request evaluation procedures" at bounding box center [213, 134] width 0 height 8
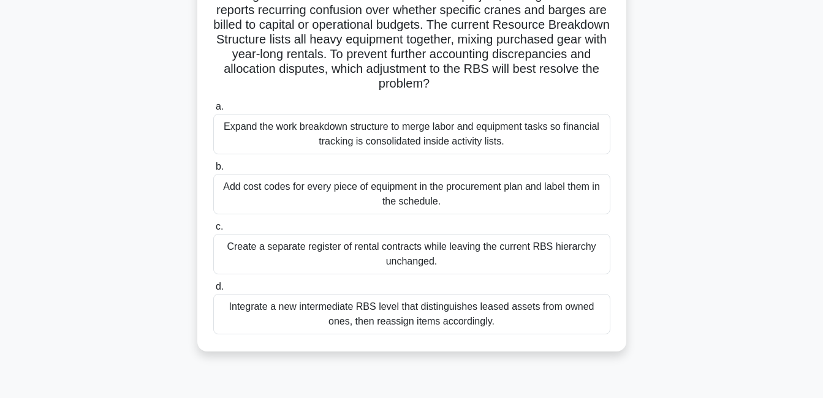
scroll to position [123, 0]
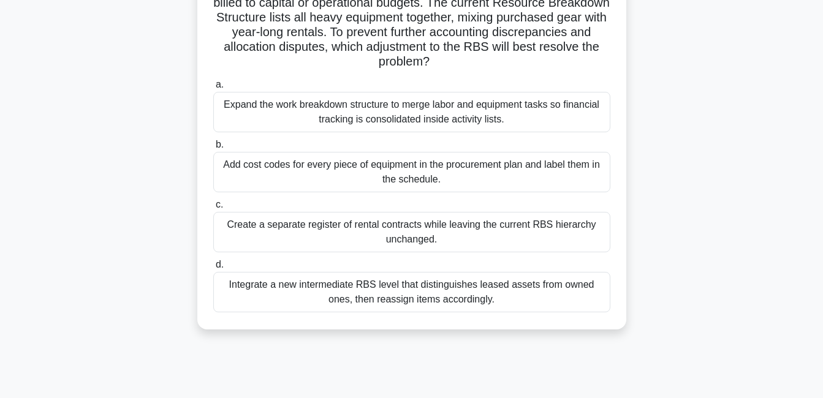
click at [320, 295] on div "Integrate a new intermediate RBS level that distinguishes leased assets from ow…" at bounding box center [411, 292] width 397 height 40
click at [213, 269] on input "d. Integrate a new intermediate RBS level that distinguishes leased assets from…" at bounding box center [213, 265] width 0 height 8
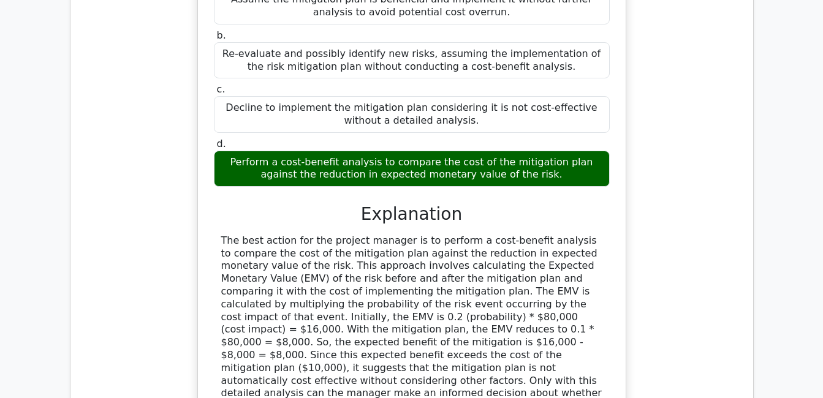
scroll to position [1409, 0]
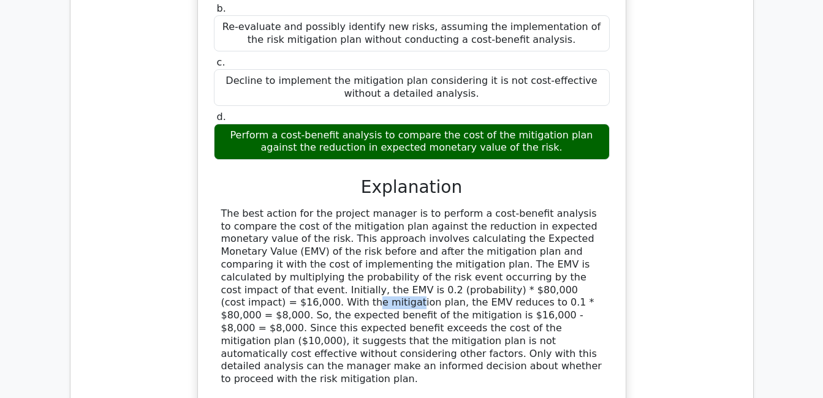
drag, startPoint x: 319, startPoint y: 218, endPoint x: 362, endPoint y: 213, distance: 43.2
click at [362, 213] on div "The other options suggest implementing or declining the mitigation plan either …" at bounding box center [411, 373] width 381 height 331
click at [478, 213] on div "The other options suggest implementing or declining the mitigation plan either …" at bounding box center [411, 373] width 381 height 331
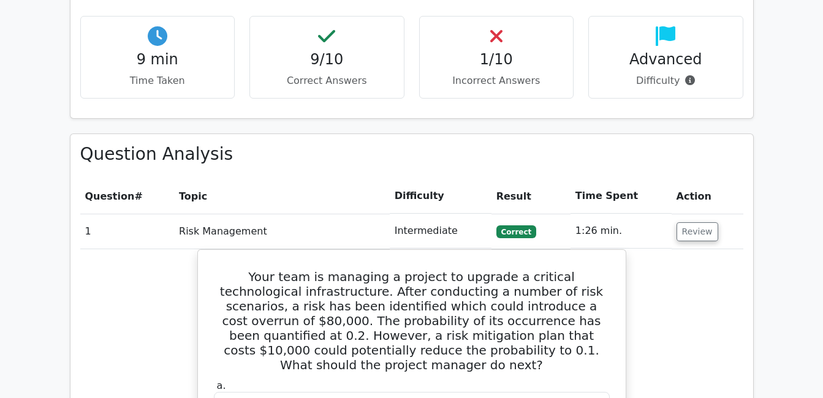
scroll to position [980, 0]
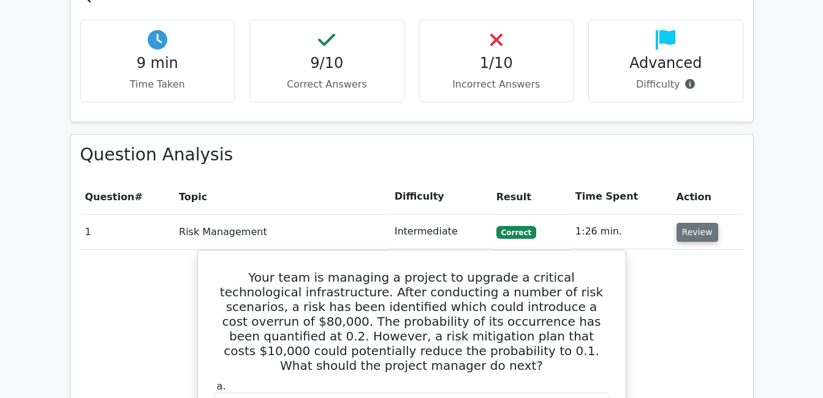
click at [697, 223] on button "Review" at bounding box center [697, 232] width 42 height 19
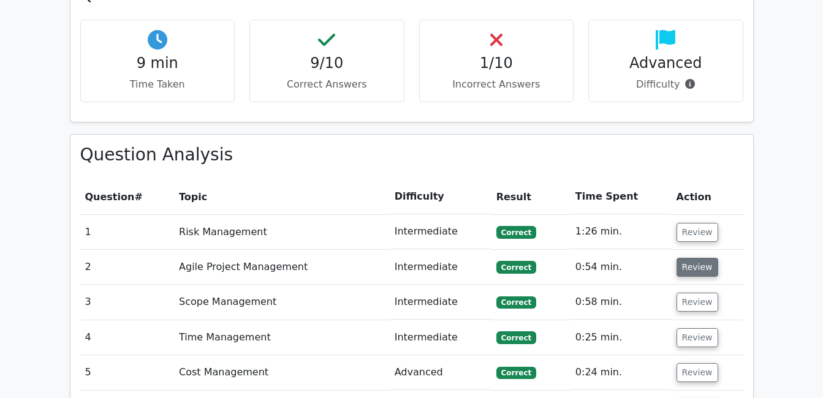
click at [694, 258] on button "Review" at bounding box center [697, 267] width 42 height 19
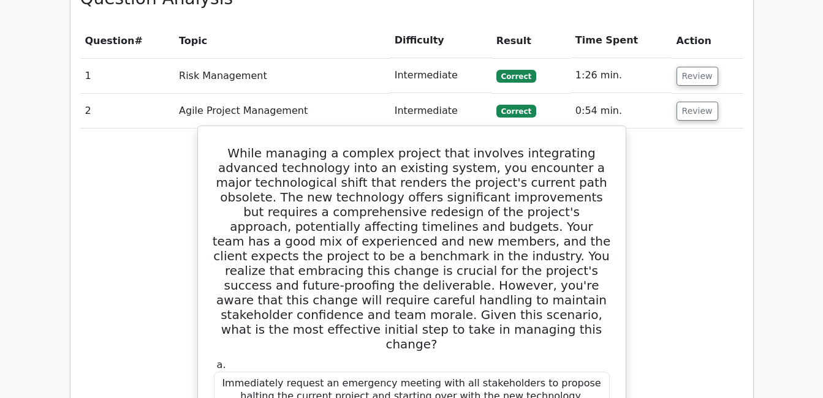
scroll to position [1103, 0]
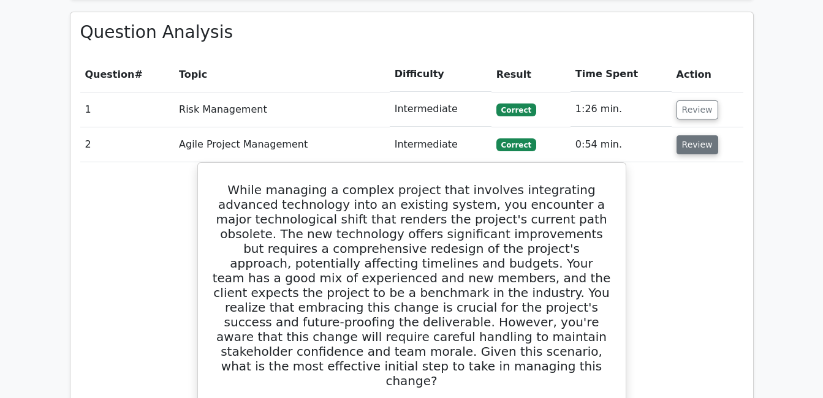
click at [705, 135] on button "Review" at bounding box center [697, 144] width 42 height 19
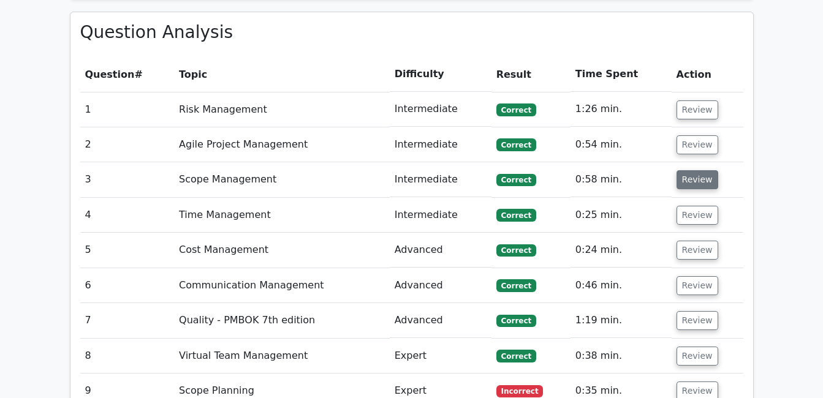
click at [692, 170] on button "Review" at bounding box center [697, 179] width 42 height 19
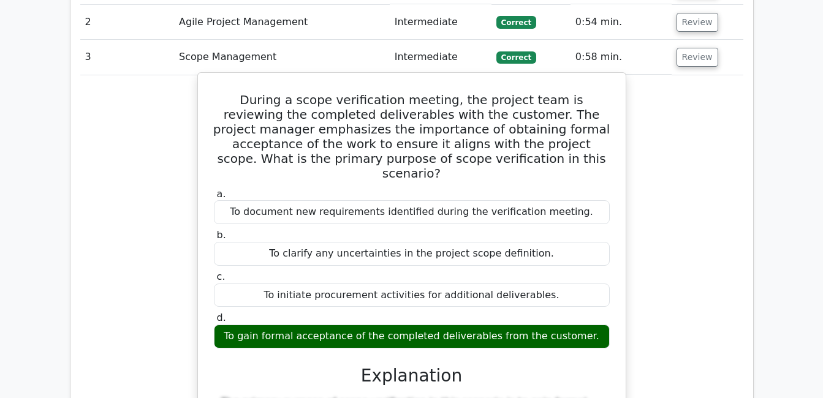
scroll to position [1164, 0]
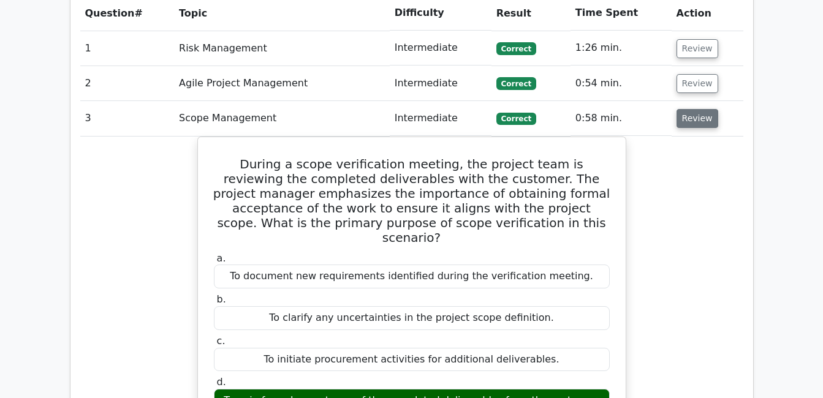
click at [686, 109] on button "Review" at bounding box center [697, 118] width 42 height 19
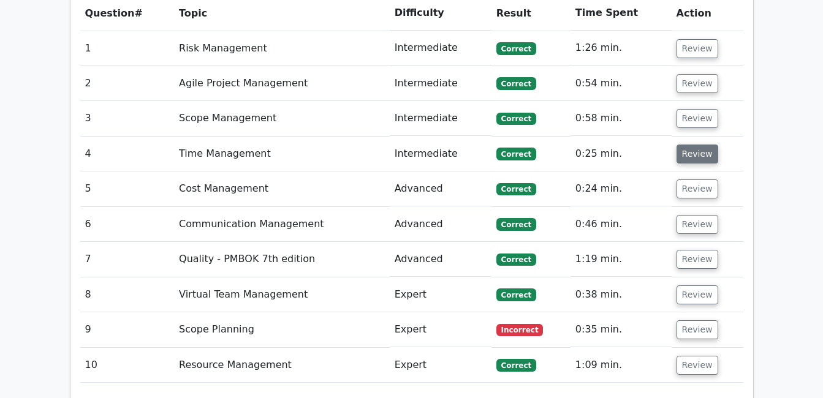
click at [697, 145] on button "Review" at bounding box center [697, 154] width 42 height 19
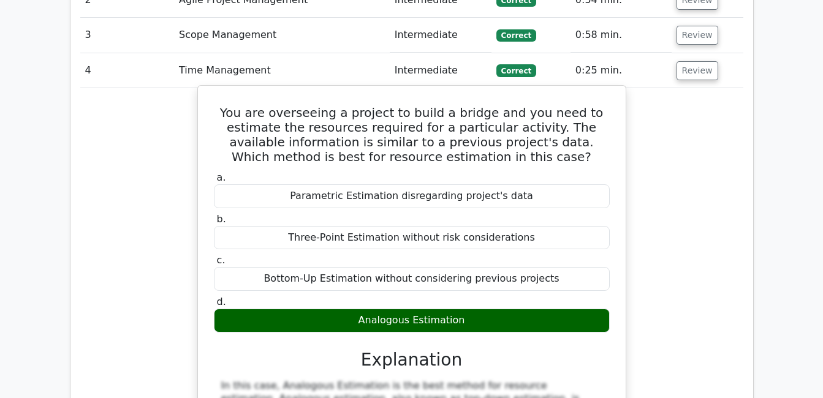
scroll to position [1225, 0]
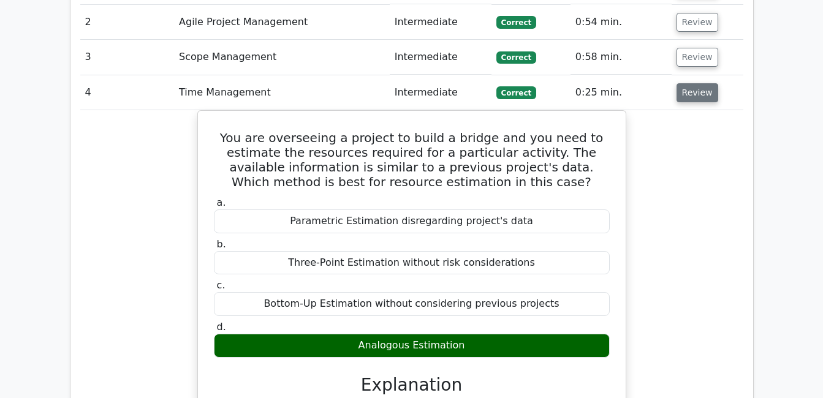
click at [697, 83] on button "Review" at bounding box center [697, 92] width 42 height 19
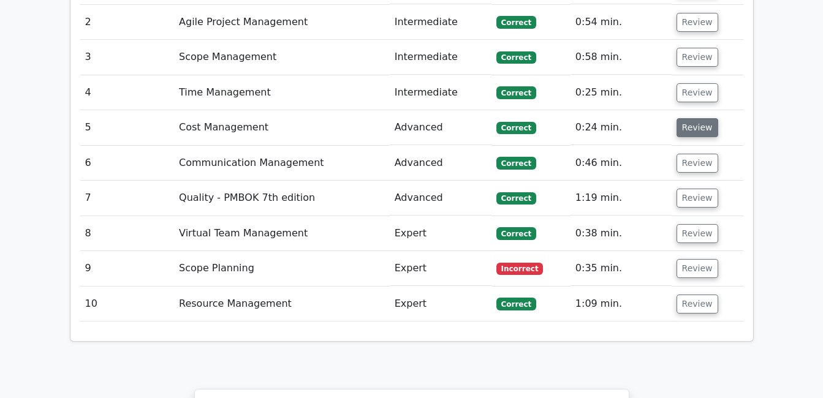
click at [698, 118] on button "Review" at bounding box center [697, 127] width 42 height 19
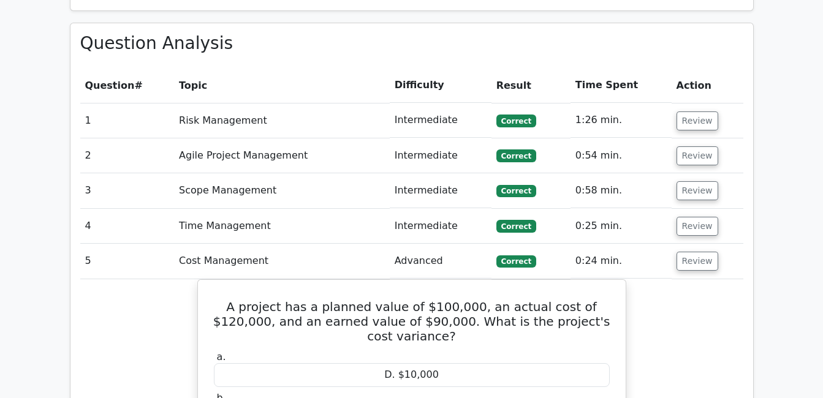
scroll to position [1164, 0]
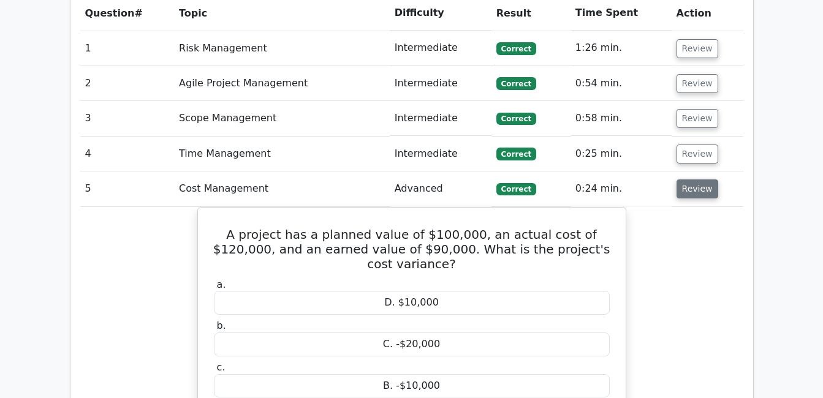
click at [701, 180] on button "Review" at bounding box center [697, 189] width 42 height 19
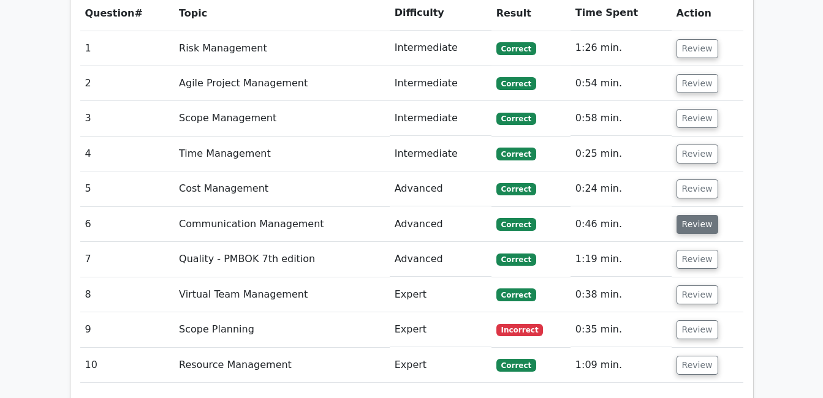
click at [696, 215] on button "Review" at bounding box center [697, 224] width 42 height 19
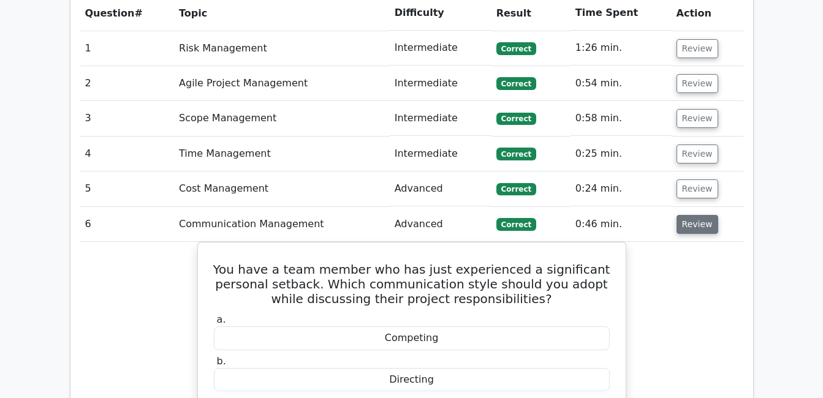
click at [705, 215] on button "Review" at bounding box center [697, 224] width 42 height 19
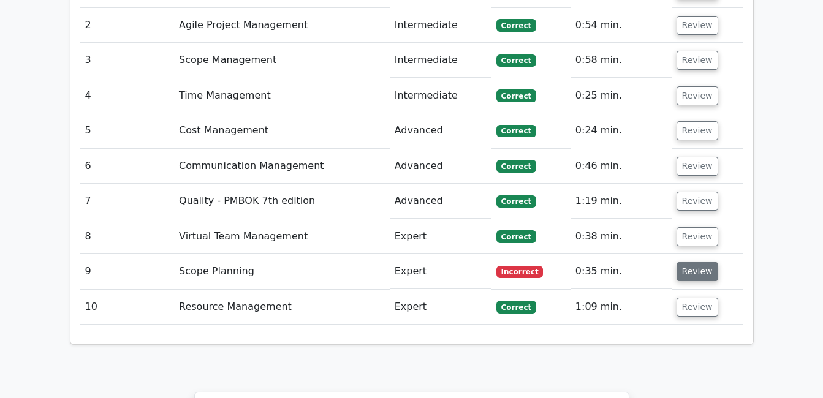
scroll to position [1287, 0]
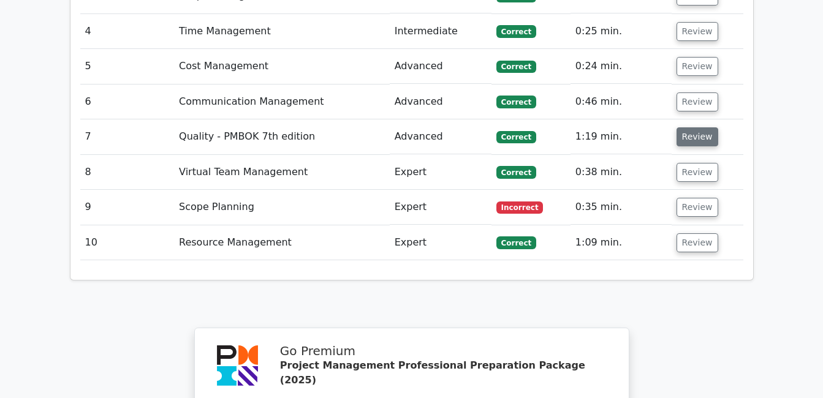
click at [679, 127] on button "Review" at bounding box center [697, 136] width 42 height 19
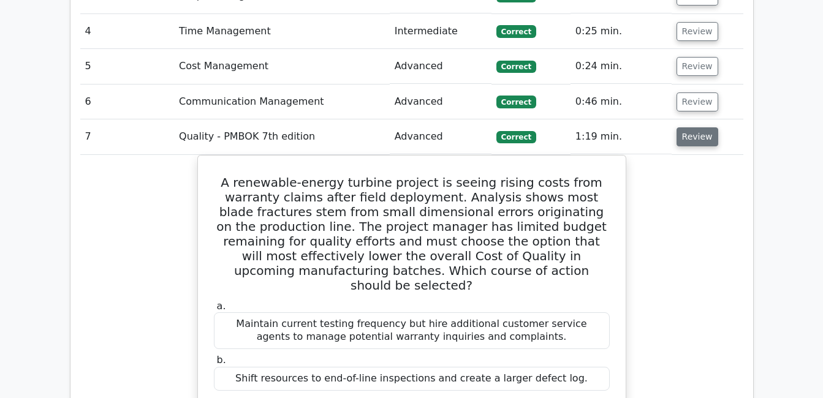
click at [694, 127] on button "Review" at bounding box center [697, 136] width 42 height 19
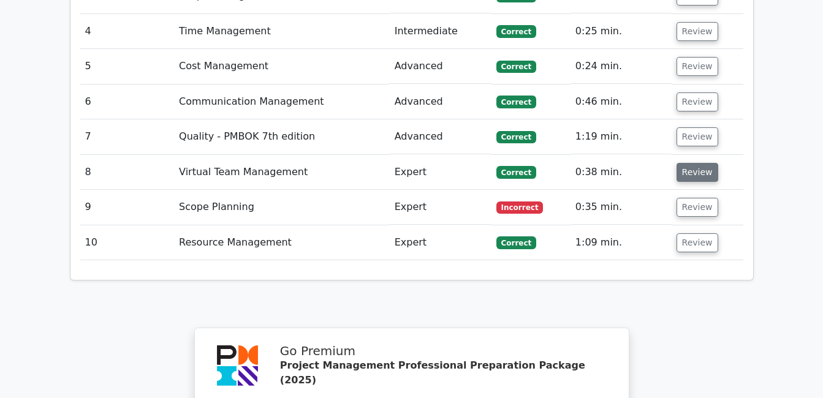
click at [698, 163] on button "Review" at bounding box center [697, 172] width 42 height 19
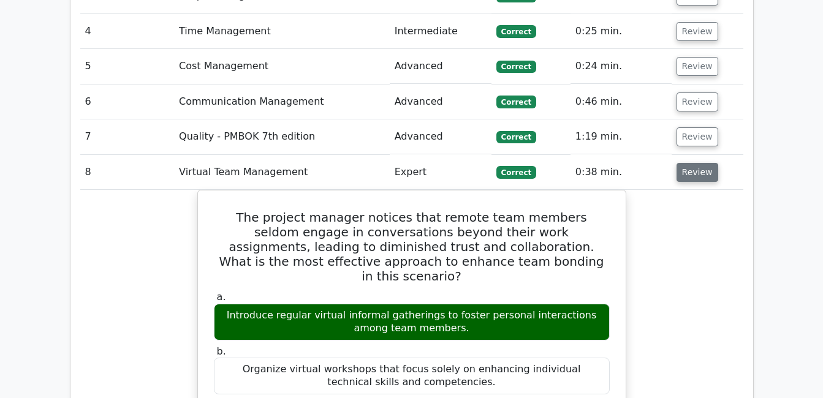
click at [703, 163] on button "Review" at bounding box center [697, 172] width 42 height 19
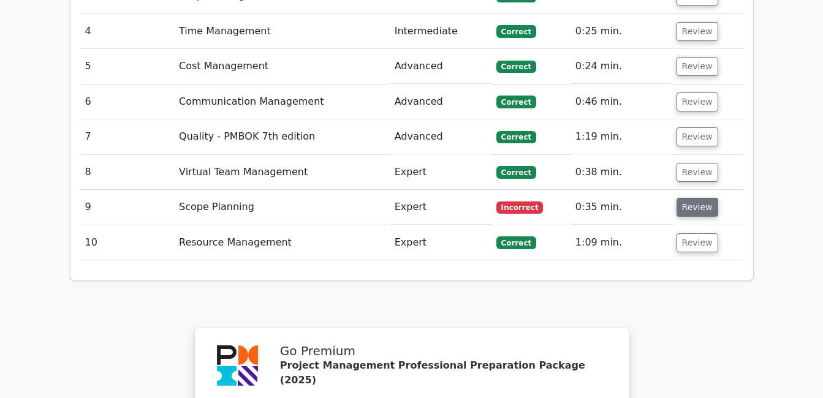
click at [698, 198] on button "Review" at bounding box center [697, 207] width 42 height 19
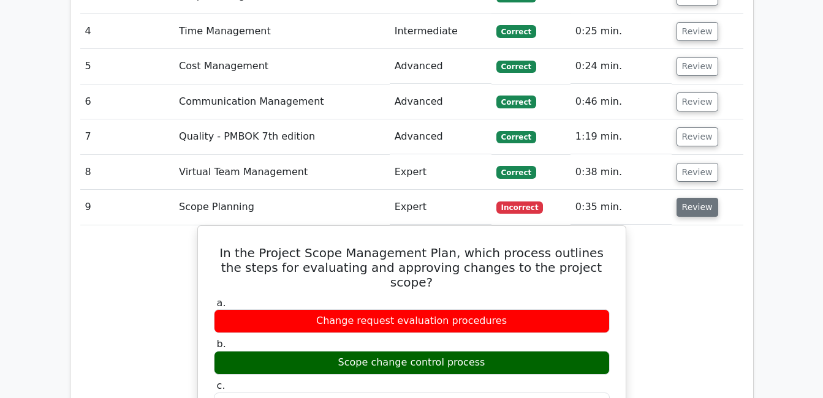
click at [694, 198] on button "Review" at bounding box center [697, 207] width 42 height 19
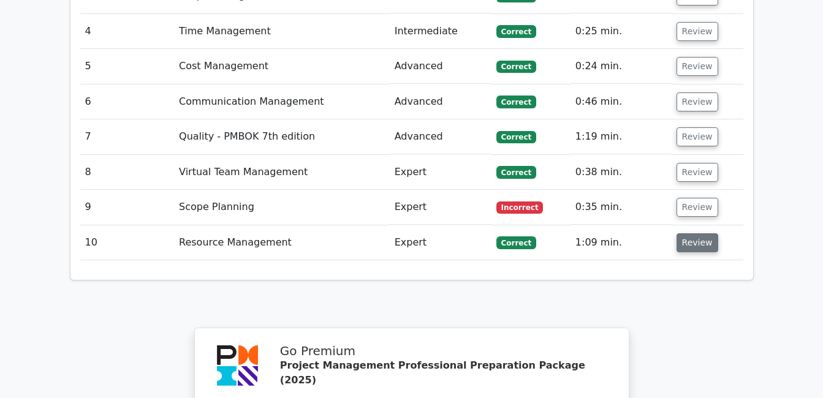
click at [692, 233] on button "Review" at bounding box center [697, 242] width 42 height 19
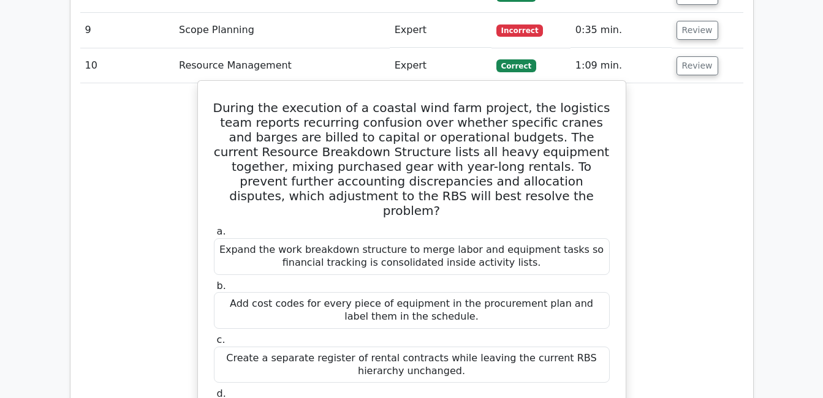
scroll to position [1409, 0]
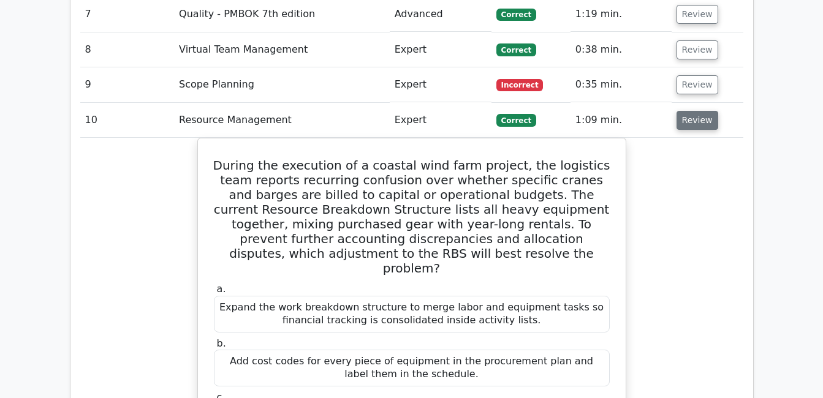
click at [690, 111] on button "Review" at bounding box center [697, 120] width 42 height 19
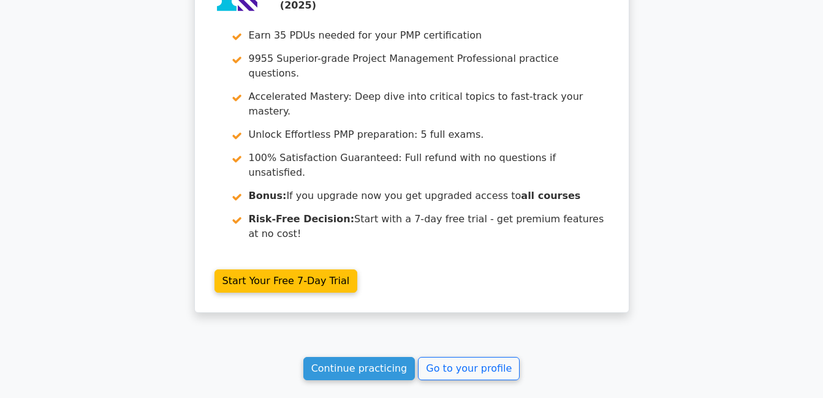
scroll to position [1639, 0]
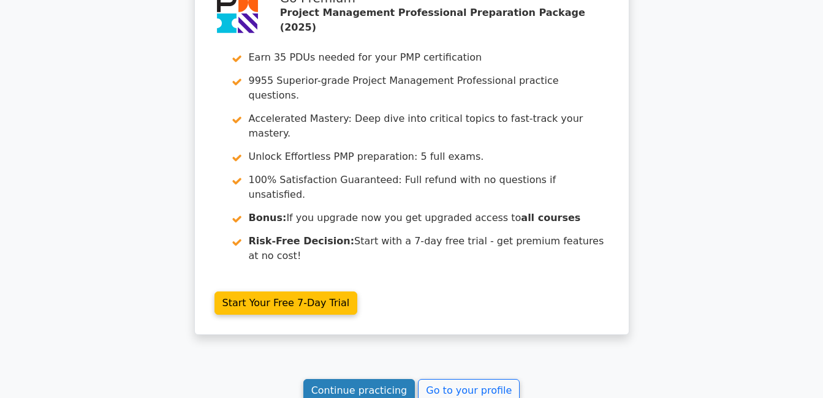
click at [357, 379] on link "Continue practicing" at bounding box center [359, 390] width 112 height 23
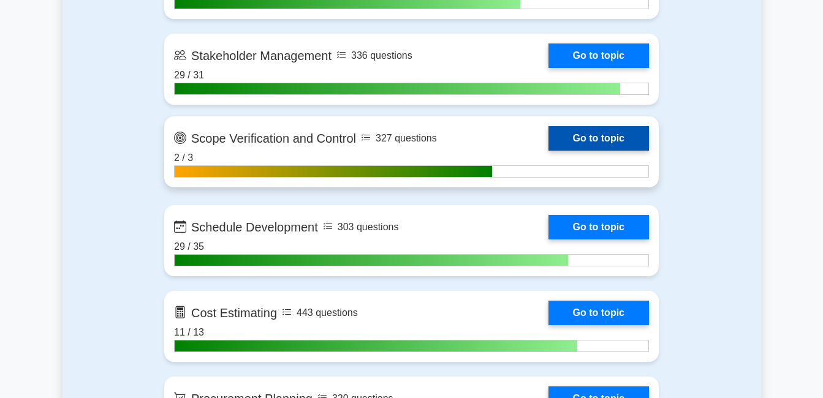
scroll to position [1409, 0]
